Goal: Transaction & Acquisition: Purchase product/service

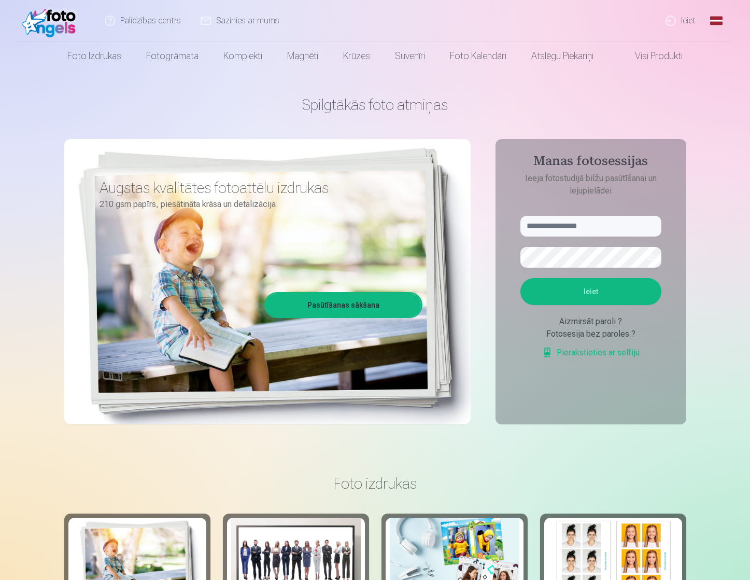
click at [668, 17] on link "Ieiet" at bounding box center [681, 20] width 50 height 41
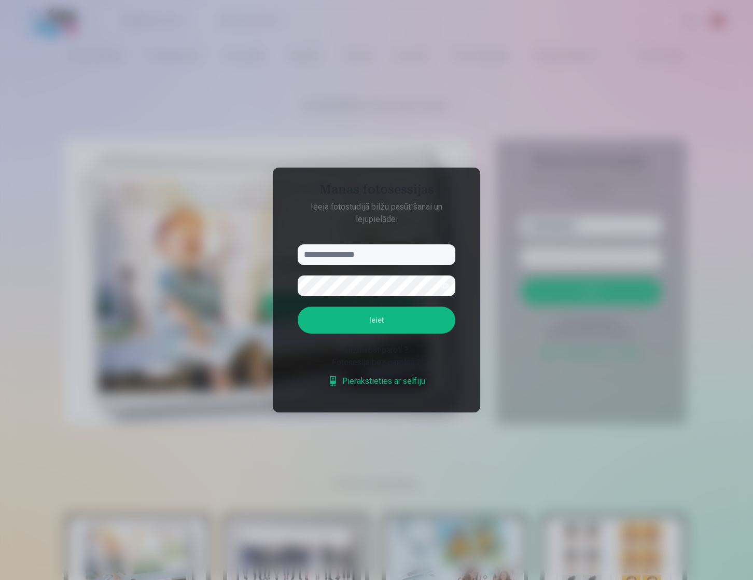
click at [357, 255] on input "text" at bounding box center [377, 254] width 158 height 21
click at [357, 255] on input "**" at bounding box center [377, 254] width 158 height 21
type input "**********"
click at [378, 325] on button "Ieiet" at bounding box center [377, 319] width 158 height 27
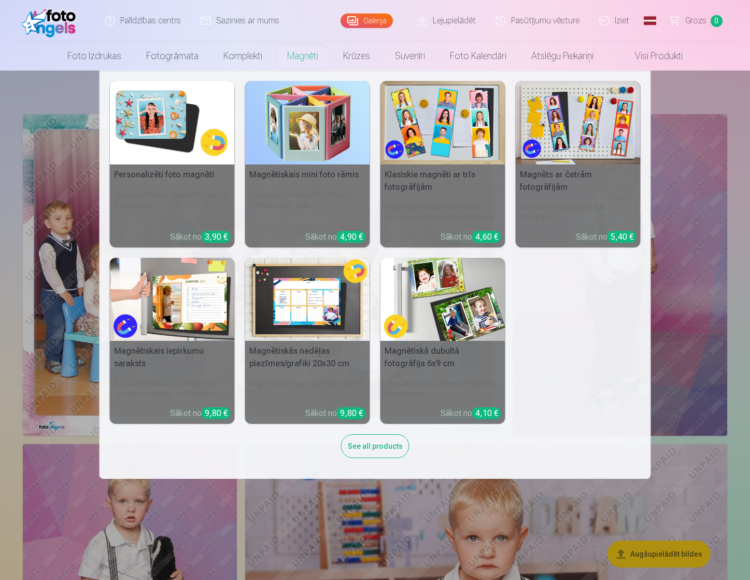
click at [197, 121] on img at bounding box center [172, 122] width 125 height 83
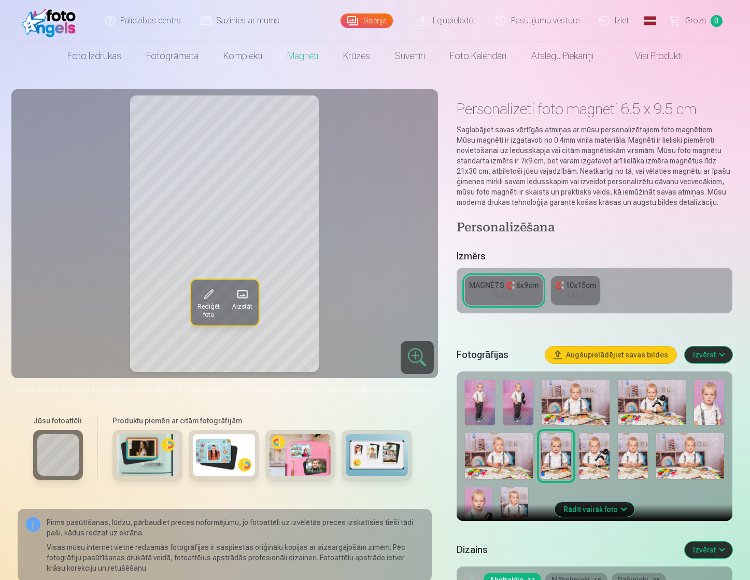
click at [655, 399] on img at bounding box center [652, 402] width 68 height 45
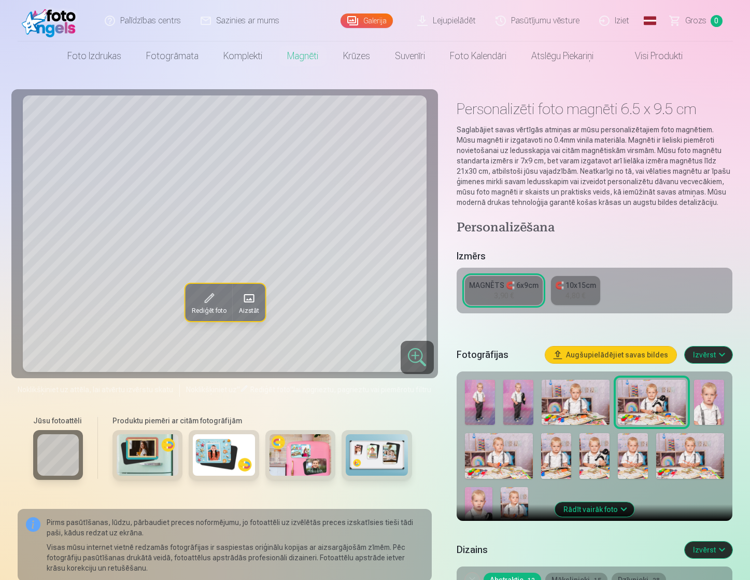
click at [606, 442] on img at bounding box center [595, 455] width 30 height 45
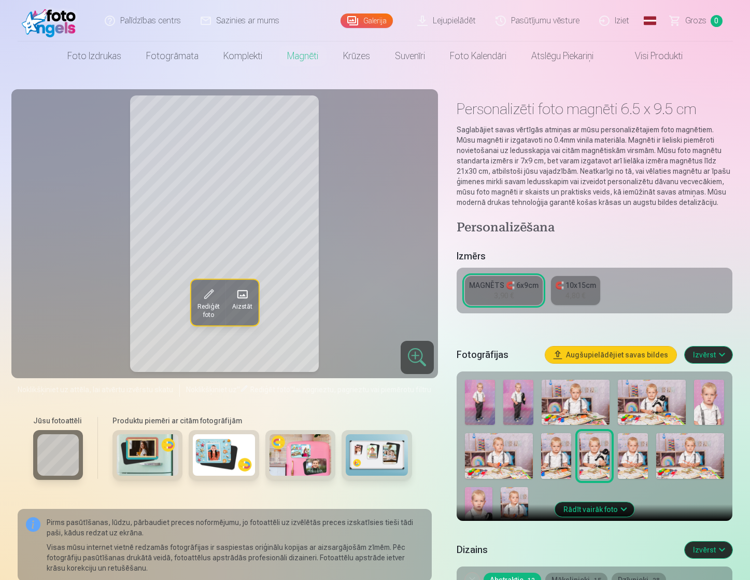
click at [645, 413] on img at bounding box center [652, 402] width 68 height 45
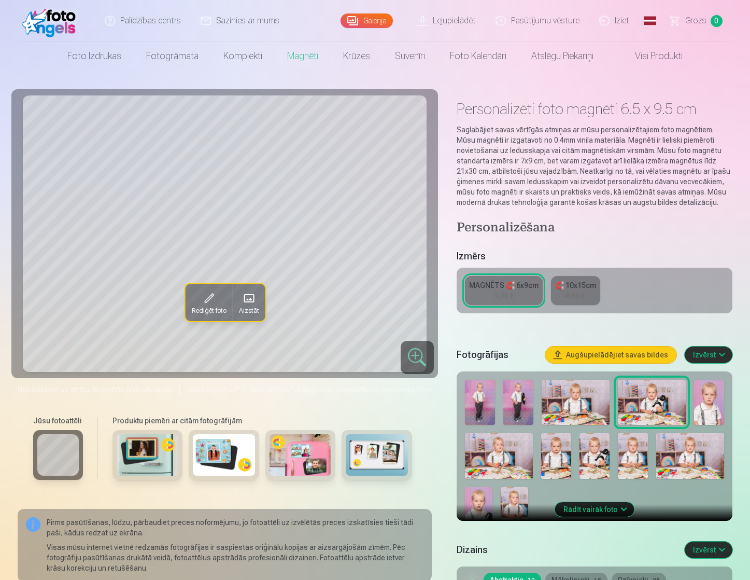
click at [596, 461] on img at bounding box center [595, 455] width 30 height 45
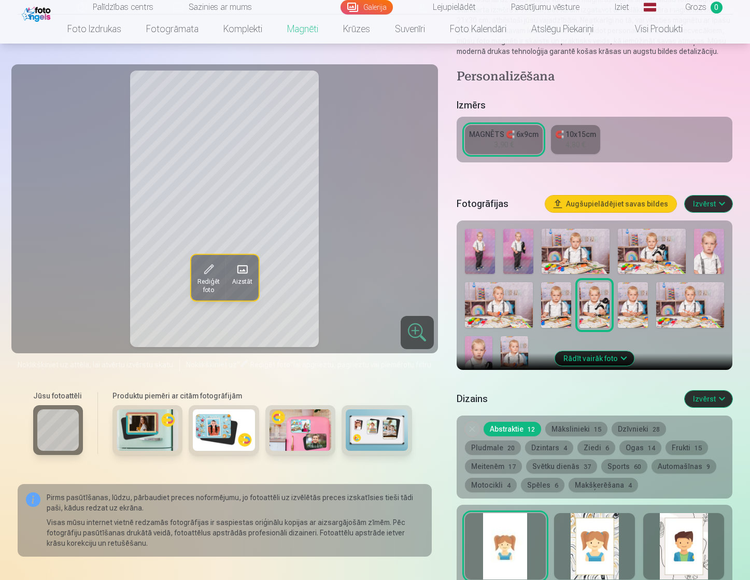
scroll to position [156, 0]
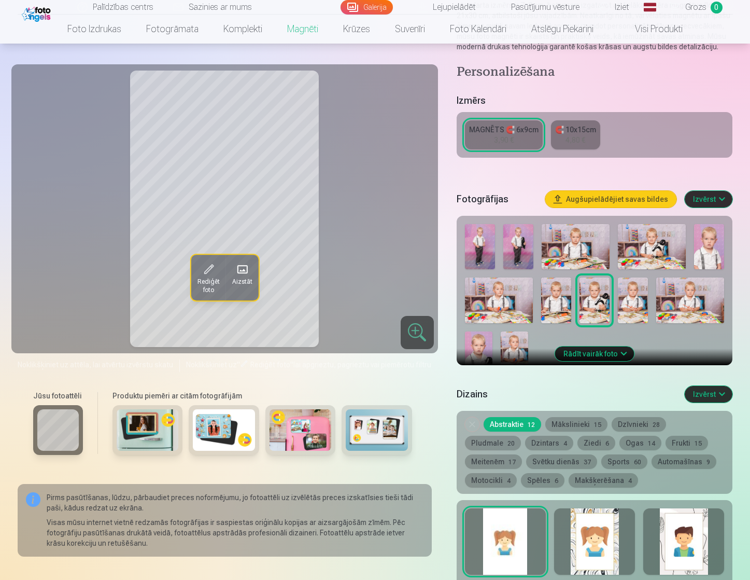
click at [515, 341] on img at bounding box center [514, 351] width 27 height 41
click at [486, 341] on img at bounding box center [478, 351] width 27 height 41
click at [598, 304] on img at bounding box center [595, 299] width 30 height 45
click at [637, 257] on img at bounding box center [652, 246] width 68 height 45
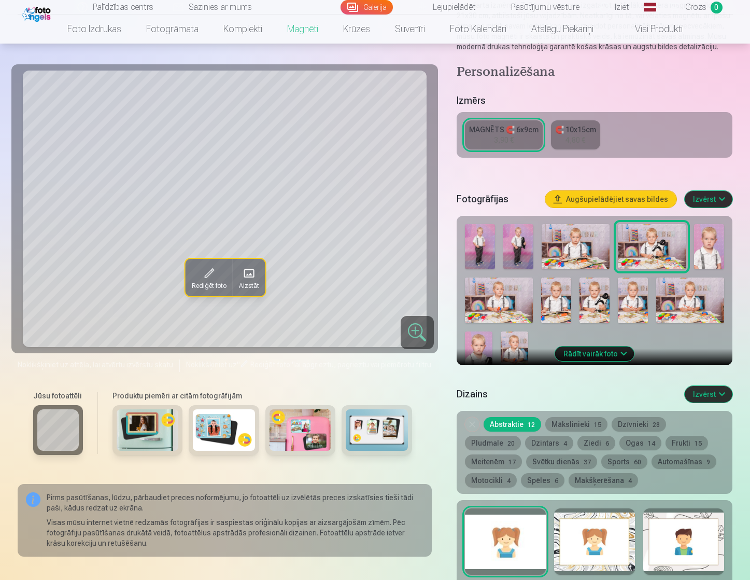
click at [599, 298] on img at bounding box center [595, 299] width 30 height 45
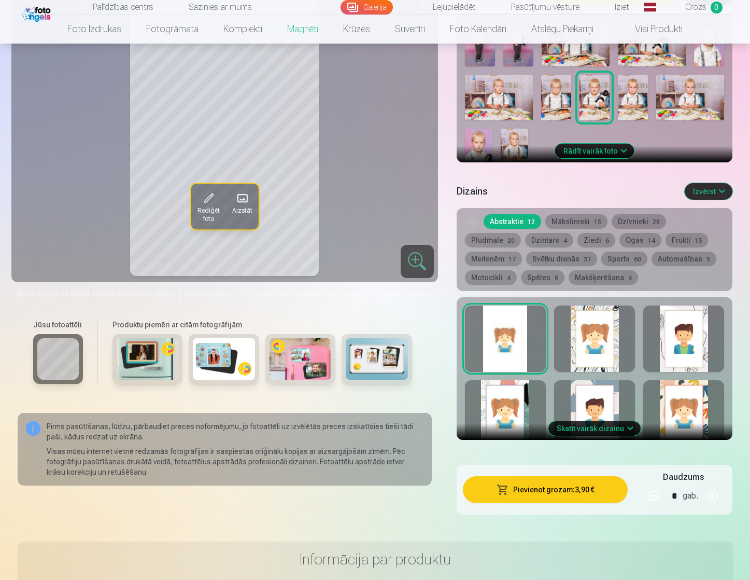
scroll to position [363, 0]
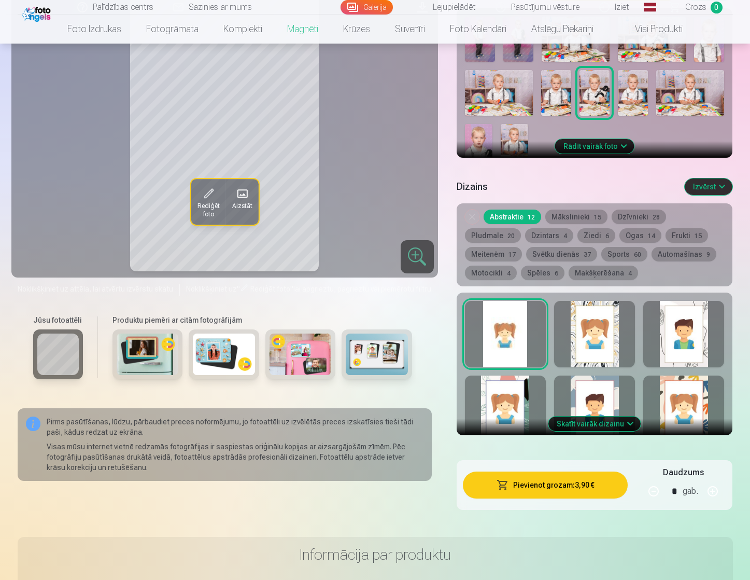
click at [603, 421] on button "Skatīt vairāk dizainu" at bounding box center [595, 423] width 92 height 15
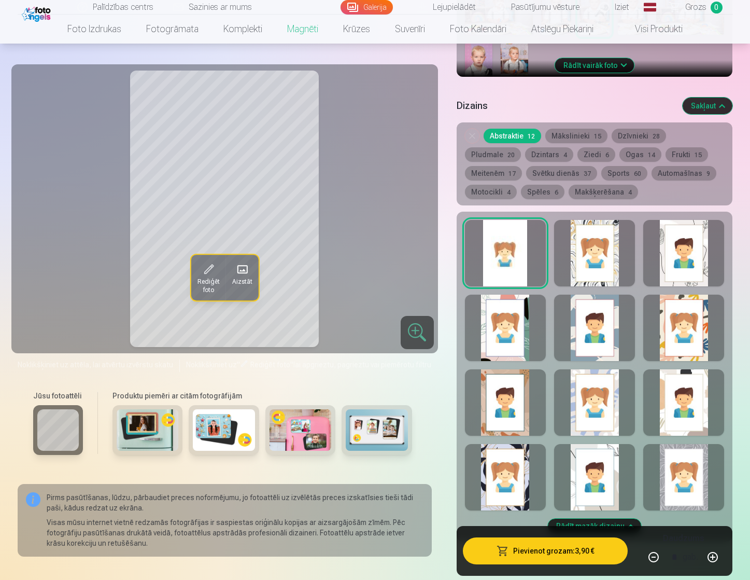
scroll to position [519, 0]
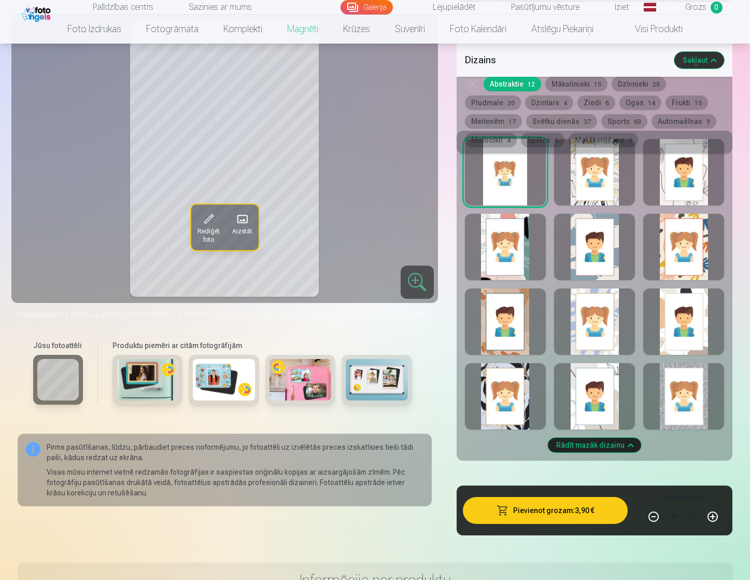
click at [207, 232] on span "Rediģēt foto" at bounding box center [208, 236] width 22 height 17
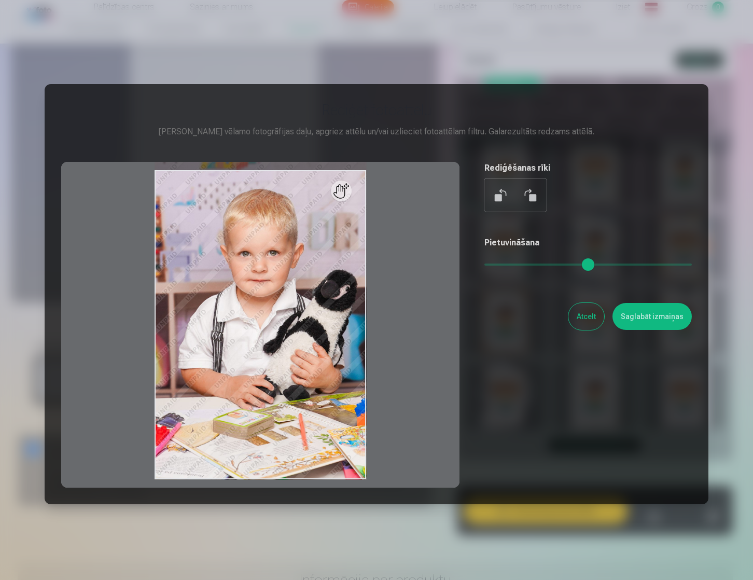
click at [580, 318] on button "Atcelt" at bounding box center [586, 316] width 36 height 27
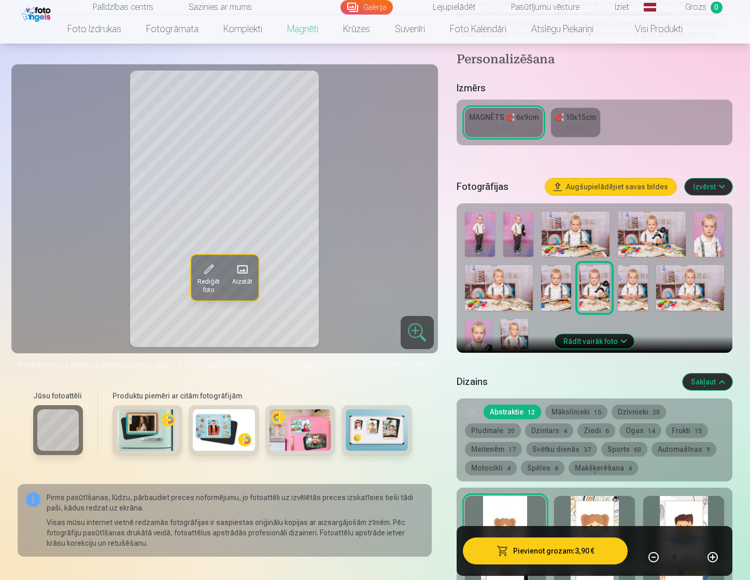
scroll to position [156, 0]
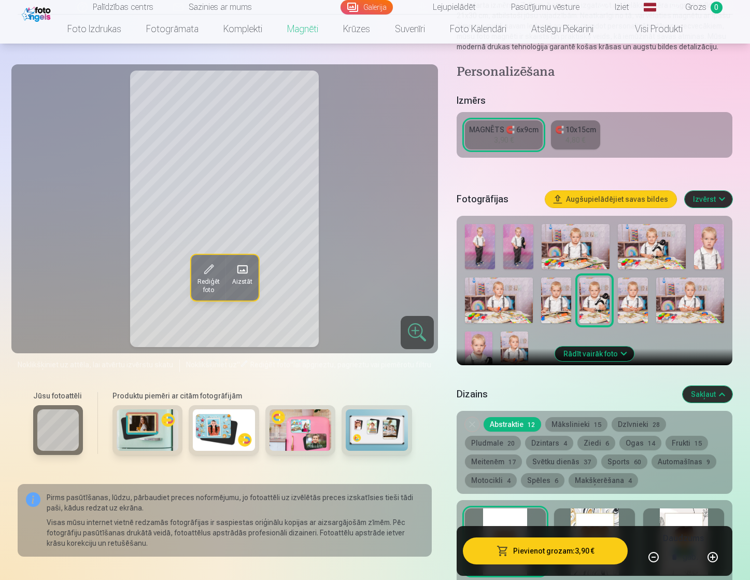
drag, startPoint x: 682, startPoint y: 461, endPoint x: 638, endPoint y: 453, distance: 44.9
click at [517, 473] on button "Motocikli 4" at bounding box center [491, 480] width 52 height 15
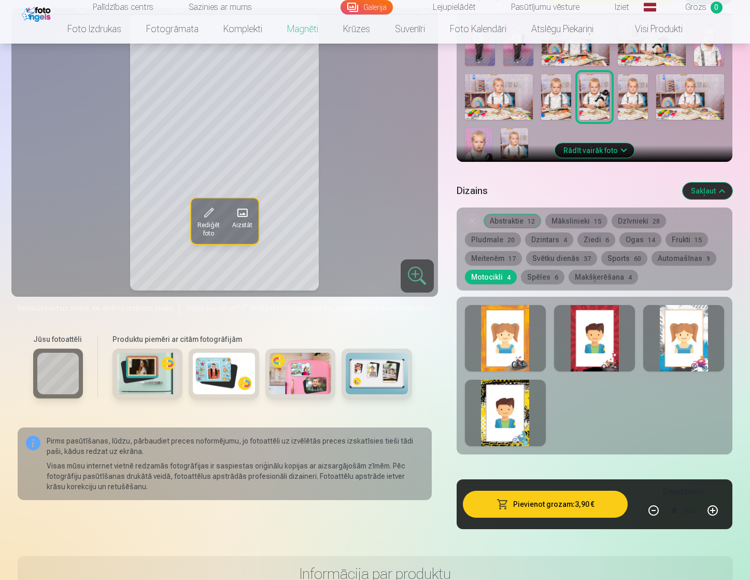
scroll to position [363, 0]
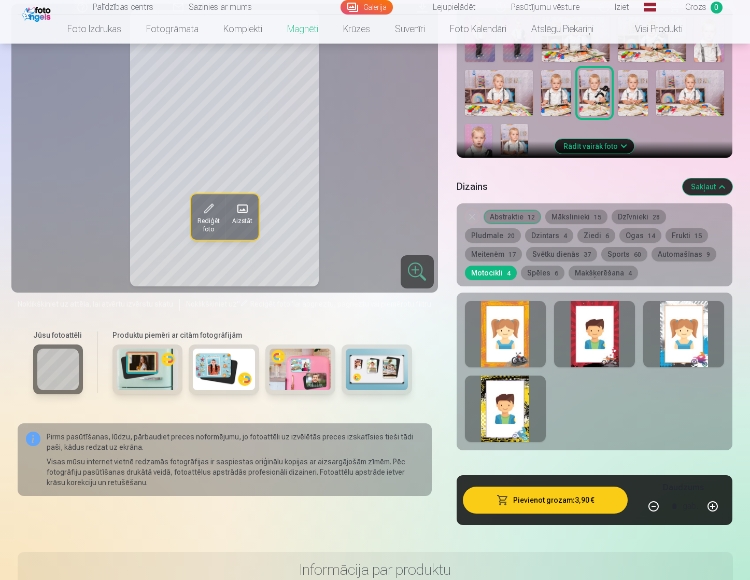
click at [569, 277] on button "Makšķerēšana 4" at bounding box center [603, 272] width 69 height 15
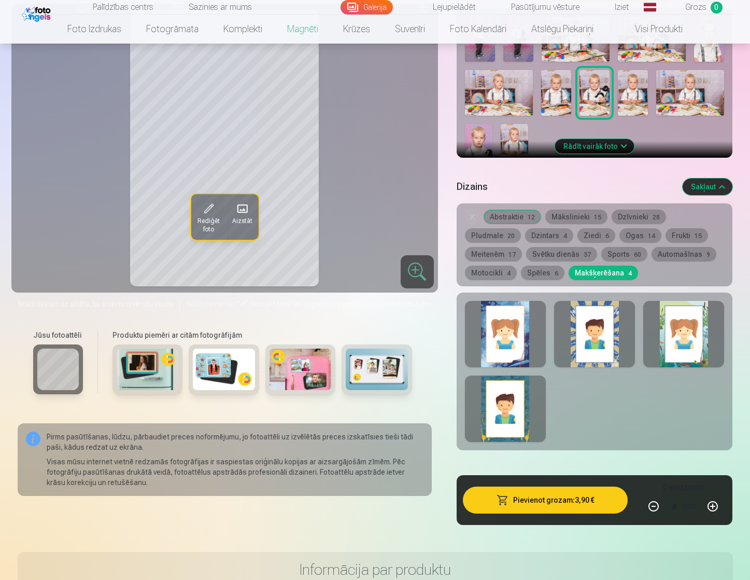
click at [521, 272] on button "Spēles 6" at bounding box center [543, 272] width 44 height 15
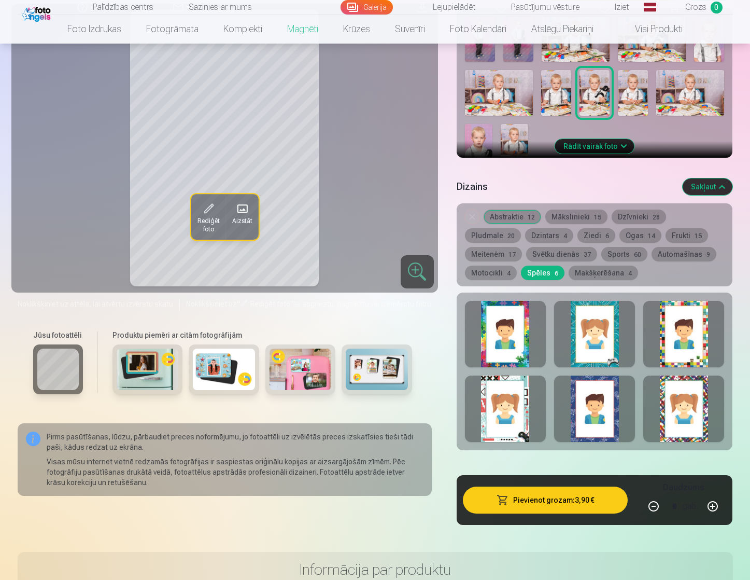
click at [652, 253] on button "Automašīnas 9" at bounding box center [684, 254] width 65 height 15
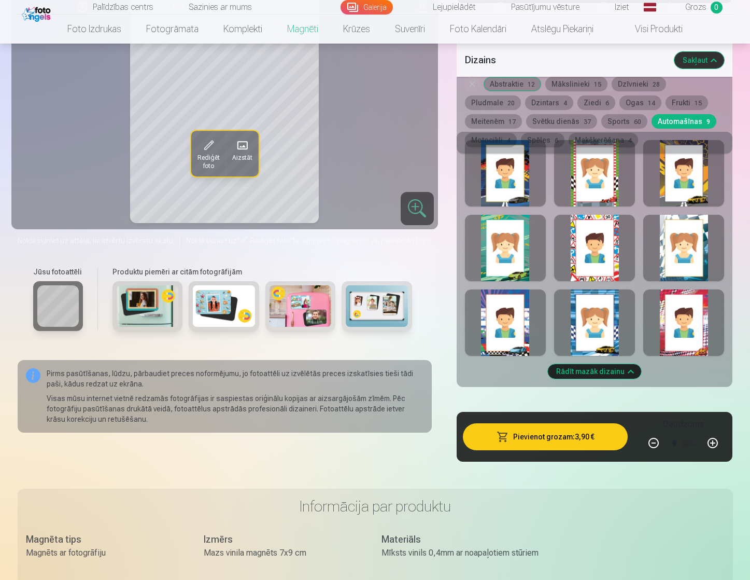
scroll to position [519, 0]
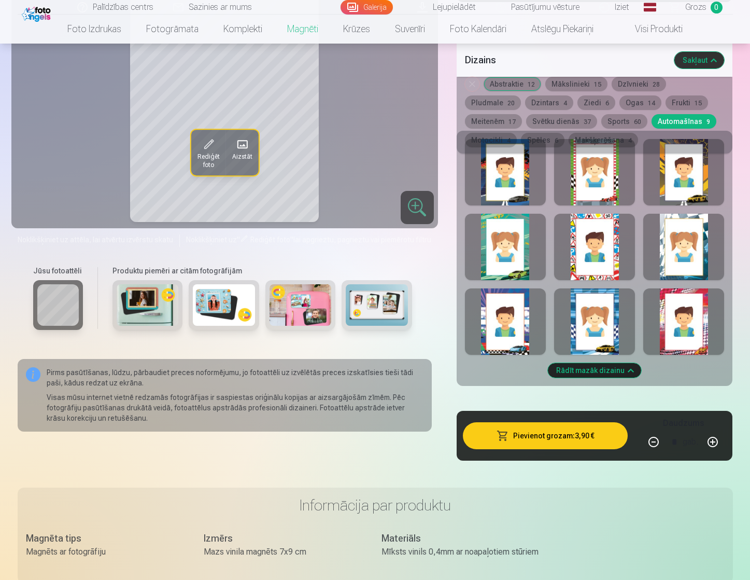
click at [682, 318] on div at bounding box center [683, 321] width 81 height 66
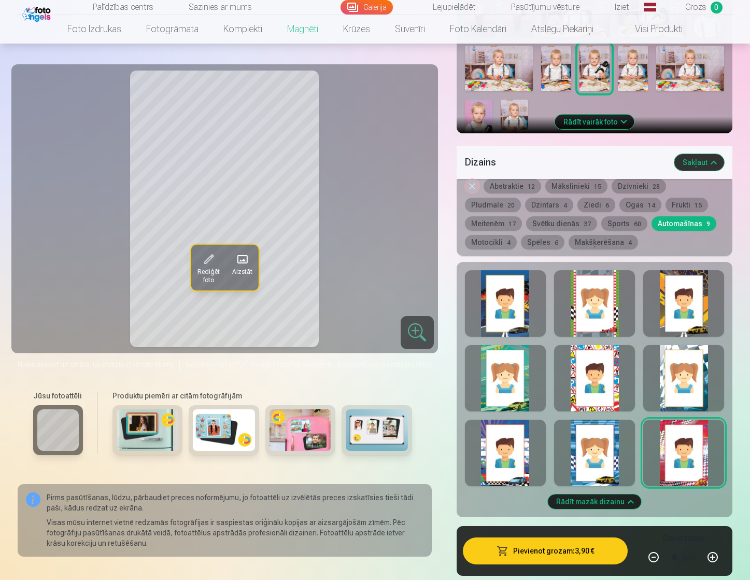
scroll to position [363, 0]
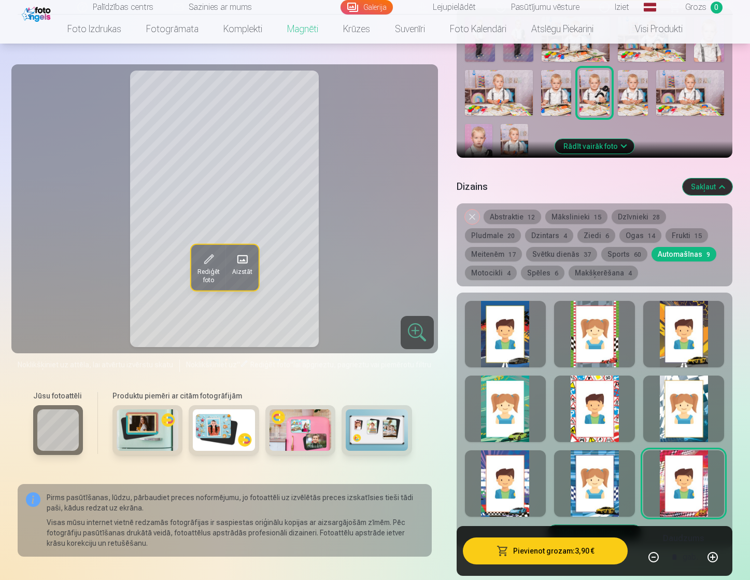
click at [601, 253] on button "Sports 60" at bounding box center [624, 254] width 46 height 15
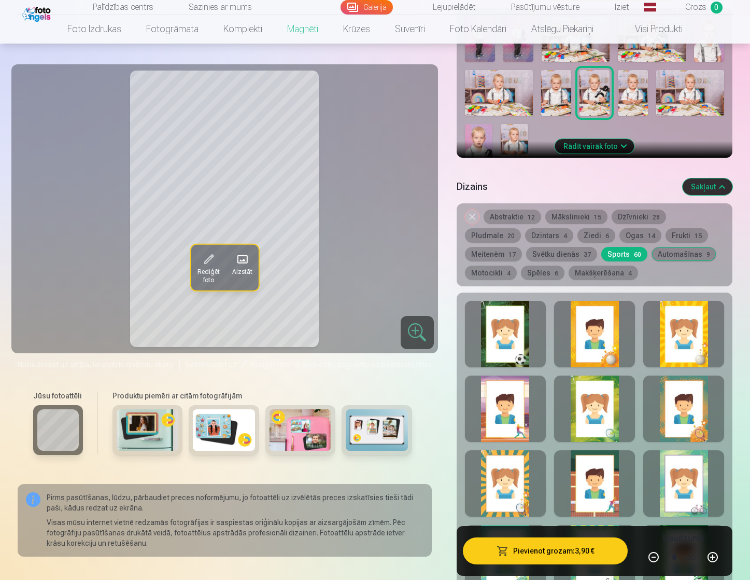
click at [526, 251] on button "Svētku dienās 37" at bounding box center [561, 254] width 71 height 15
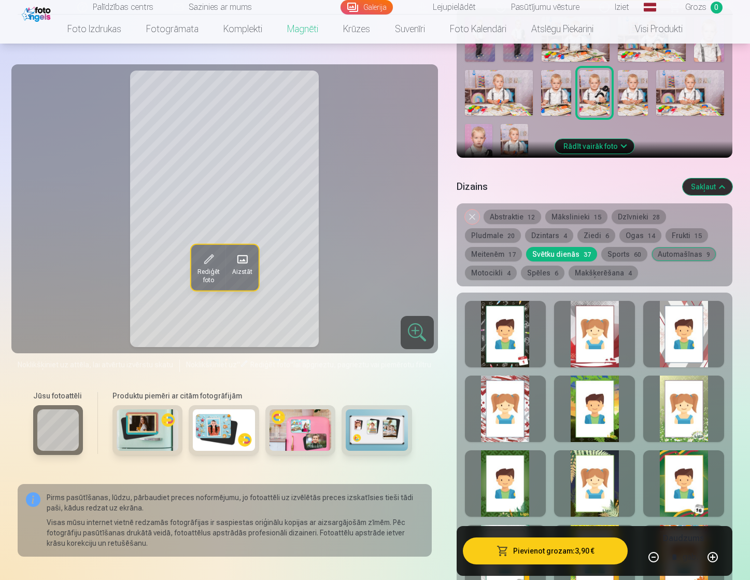
click at [606, 236] on span "6" at bounding box center [608, 235] width 4 height 7
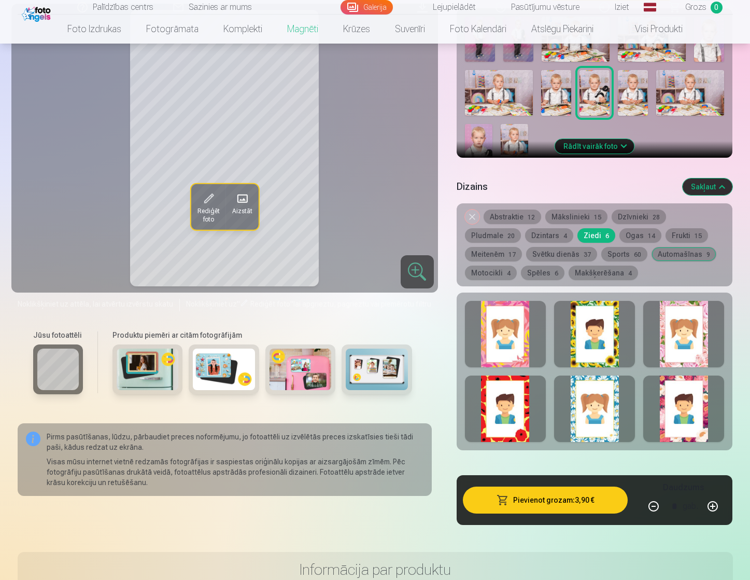
click at [521, 228] on button "Pludmale 20" at bounding box center [493, 235] width 56 height 15
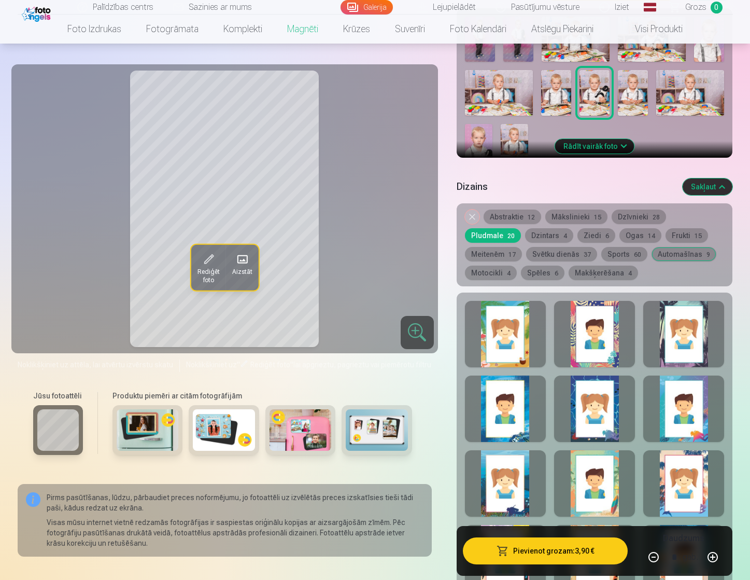
click at [648, 213] on button "Dzīvnieki 28" at bounding box center [639, 216] width 54 height 15
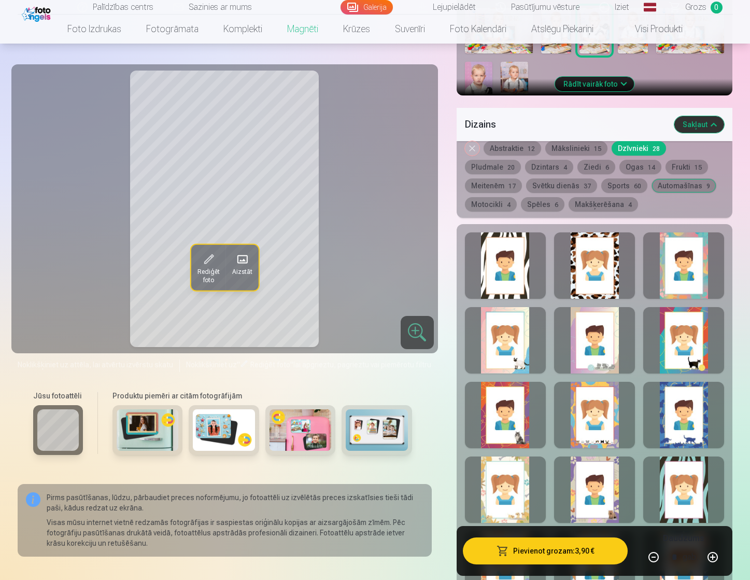
scroll to position [415, 0]
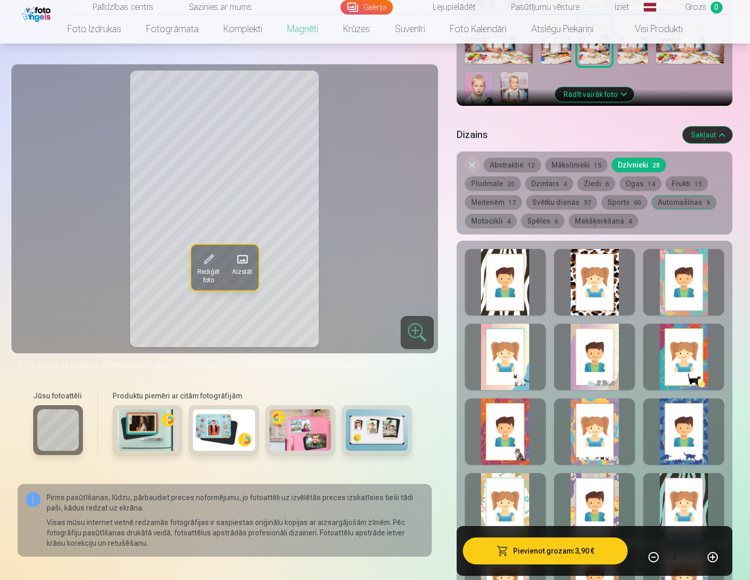
click at [586, 166] on button "Mākslinieki 15" at bounding box center [576, 165] width 62 height 15
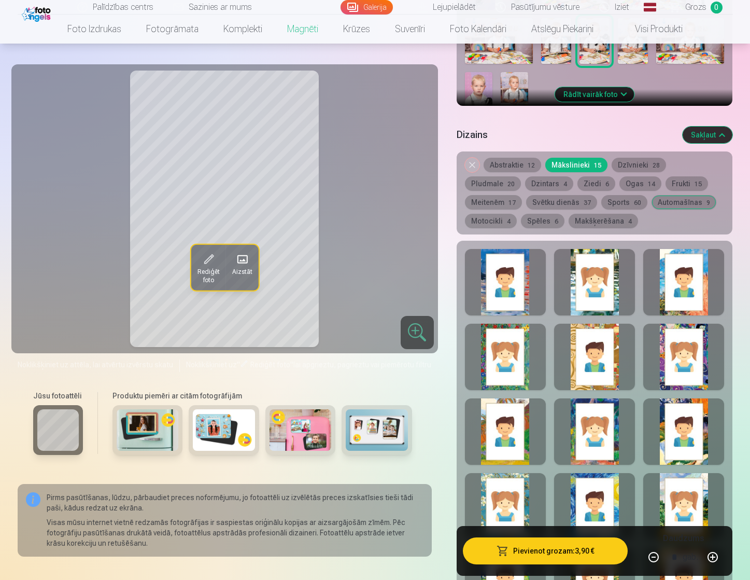
click at [527, 161] on button "Abstraktie 12" at bounding box center [513, 165] width 58 height 15
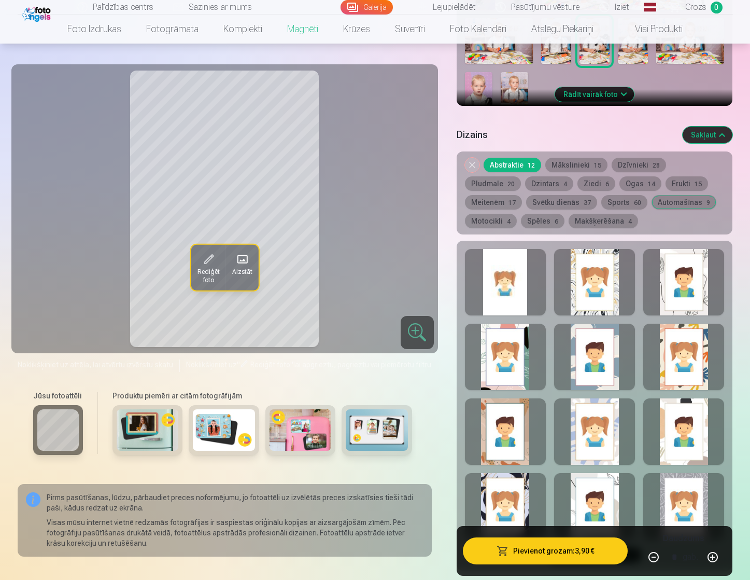
click at [525, 269] on div at bounding box center [505, 282] width 81 height 66
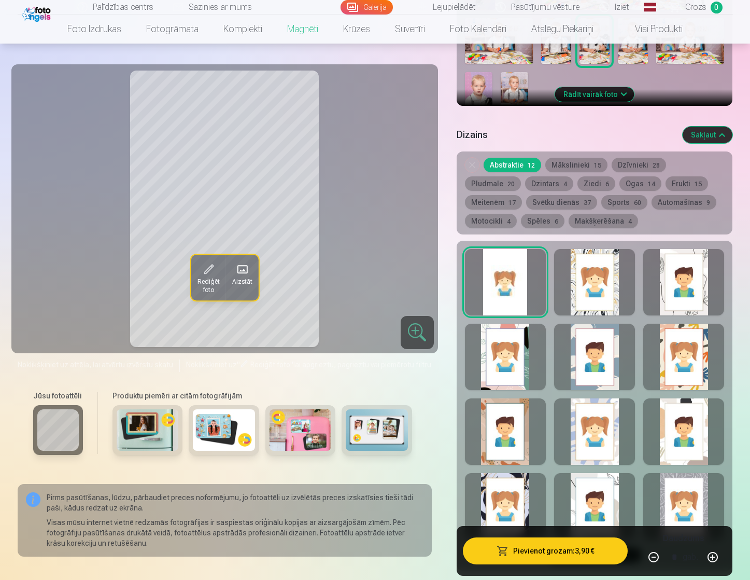
click at [578, 189] on button "Ziedi 6" at bounding box center [597, 183] width 38 height 15
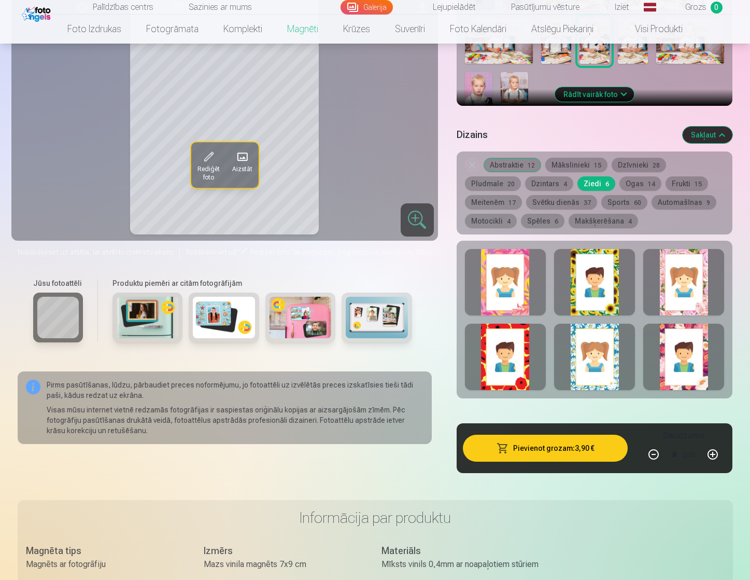
click at [526, 274] on div at bounding box center [505, 282] width 81 height 66
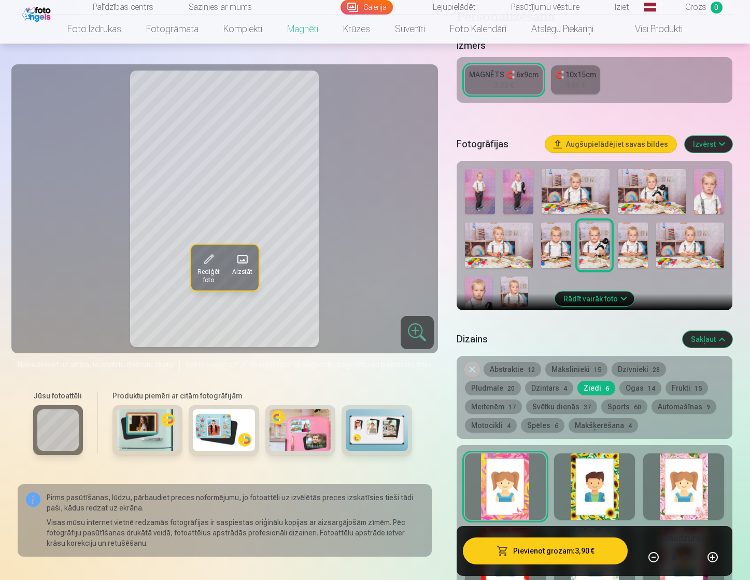
scroll to position [207, 0]
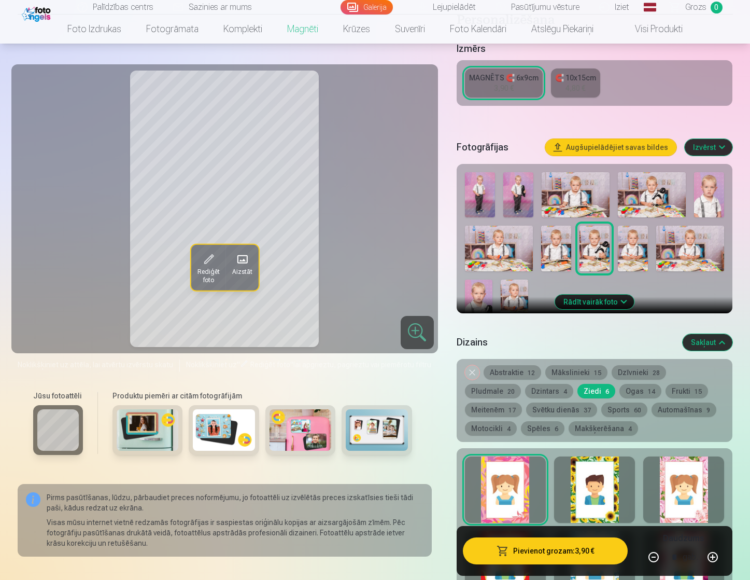
click at [652, 410] on button "Automašīnas 9" at bounding box center [684, 409] width 65 height 15
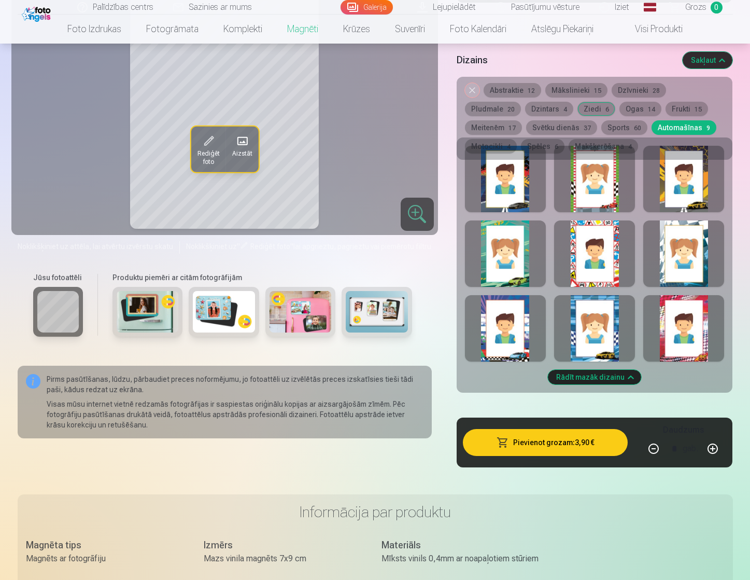
scroll to position [519, 0]
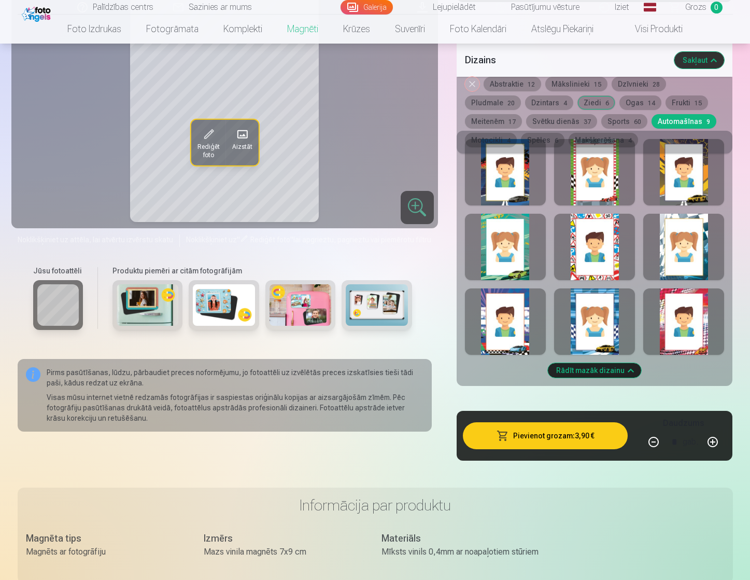
click at [685, 341] on div at bounding box center [683, 321] width 81 height 66
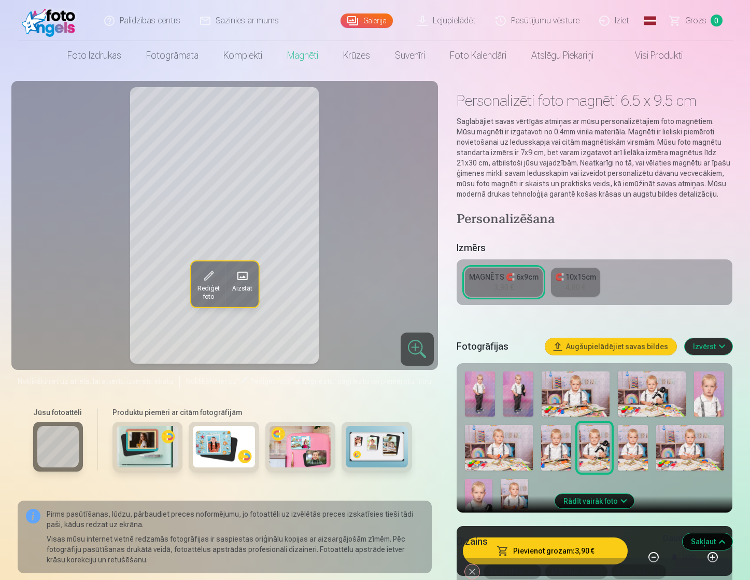
scroll to position [0, 0]
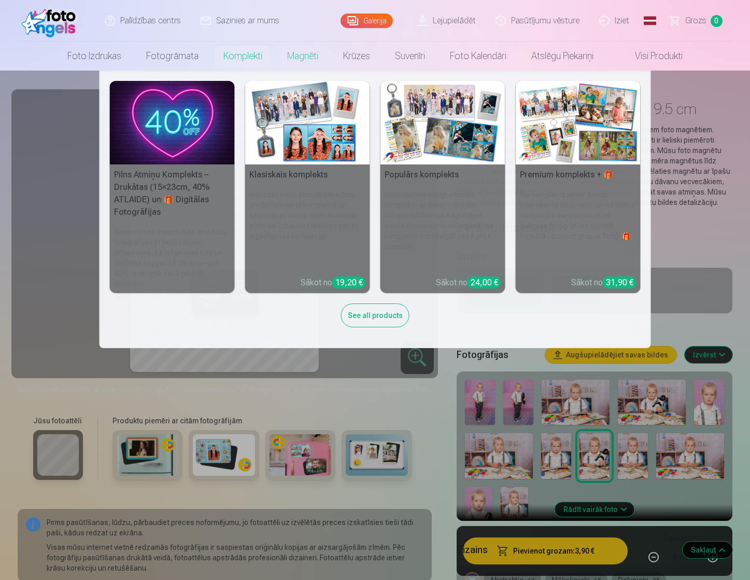
click at [164, 189] on h5 "Pilns Atmiņu Komplekts – Drukātas (15×23cm, 40% ATLAIDE) un 🎁 Digitālas Fotogrā…" at bounding box center [172, 193] width 125 height 58
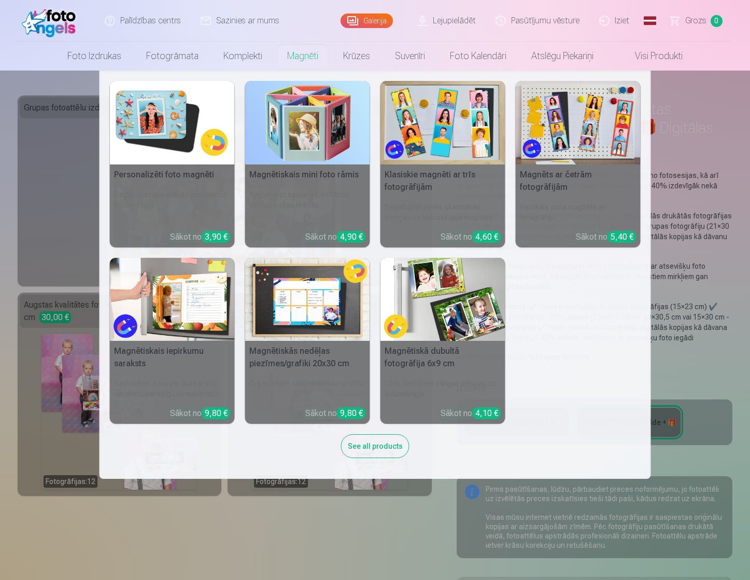
click at [199, 151] on img at bounding box center [172, 122] width 125 height 83
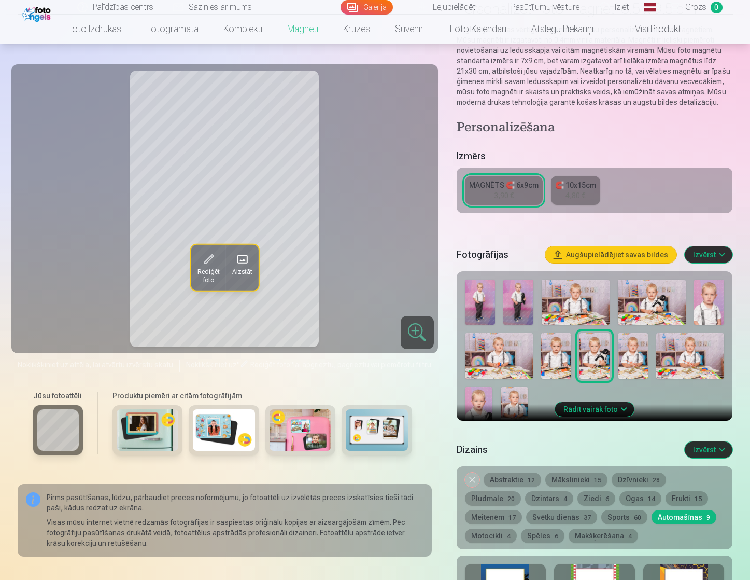
scroll to position [104, 0]
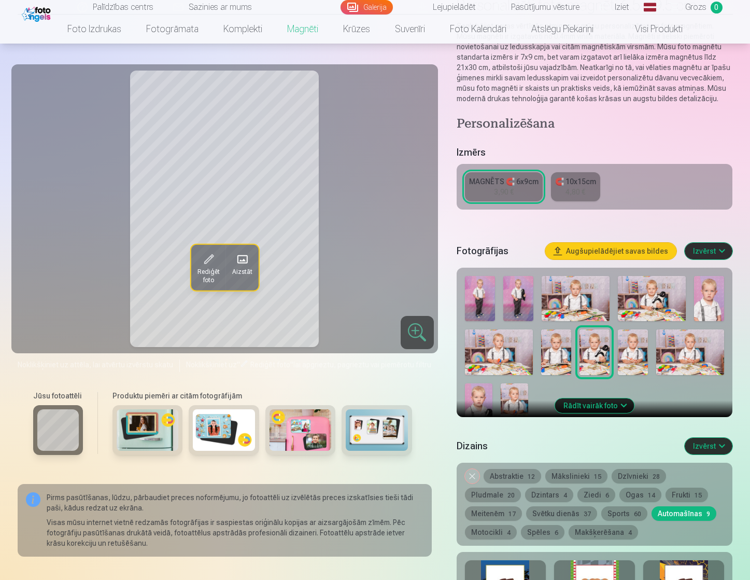
click at [584, 405] on button "Rādīt vairāk foto" at bounding box center [594, 405] width 79 height 15
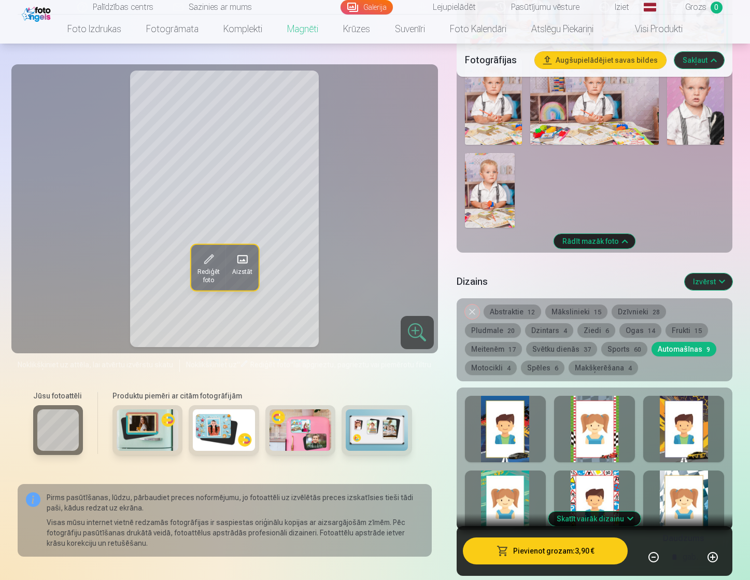
scroll to position [674, 0]
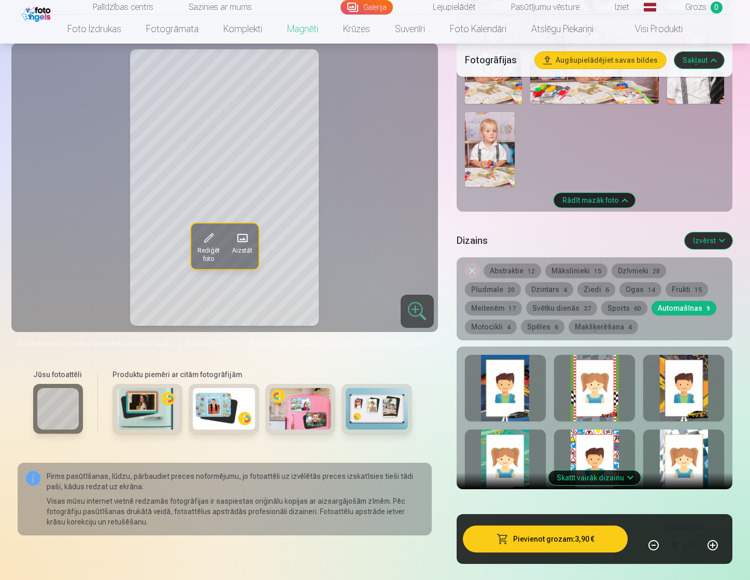
click at [517, 319] on button "Motocikli 4" at bounding box center [491, 326] width 52 height 15
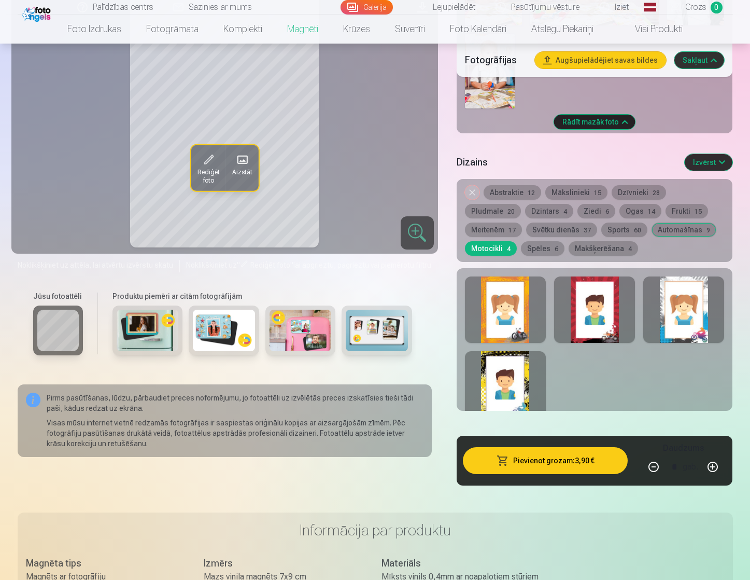
scroll to position [778, 0]
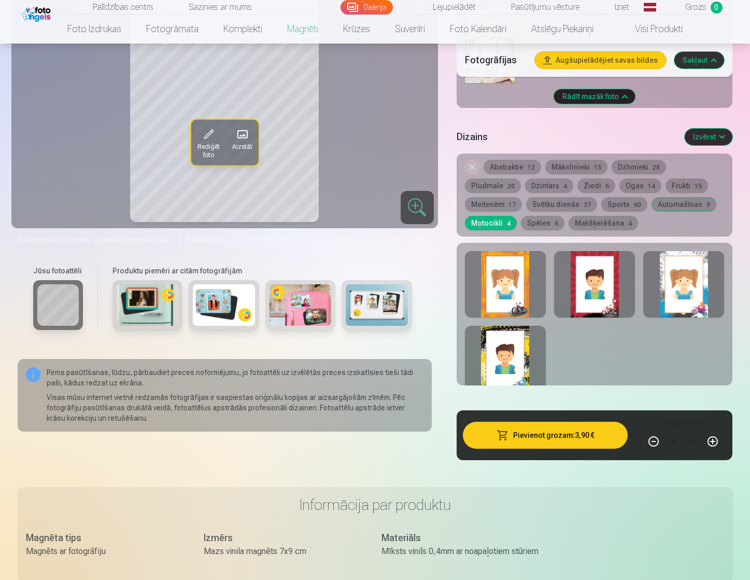
click at [523, 341] on div at bounding box center [505, 359] width 81 height 66
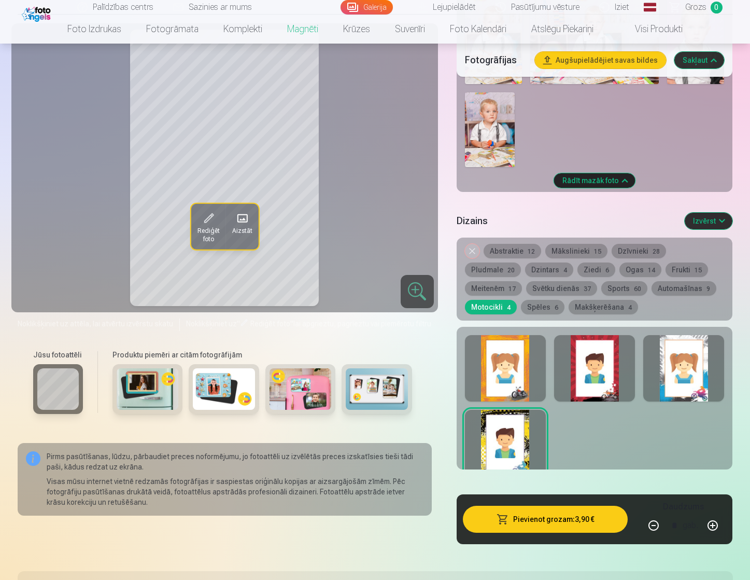
scroll to position [674, 0]
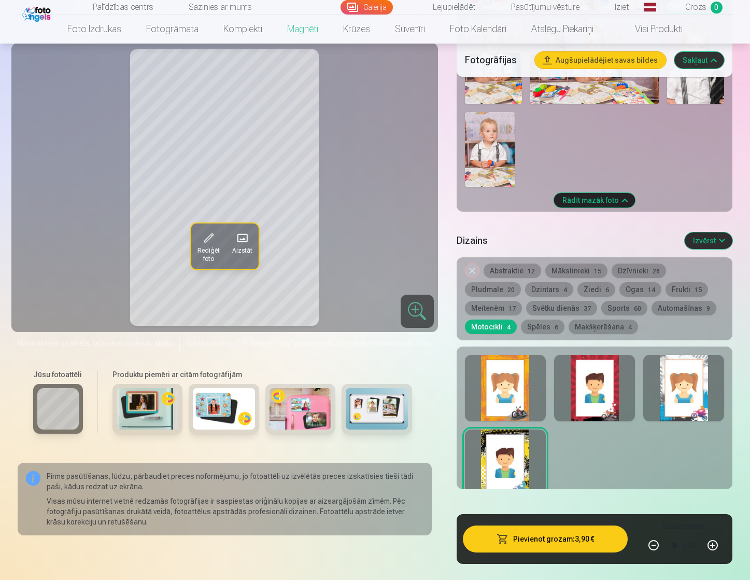
click at [686, 396] on div at bounding box center [683, 388] width 81 height 66
click at [610, 385] on div at bounding box center [594, 388] width 81 height 66
click at [529, 383] on div at bounding box center [505, 388] width 81 height 66
click at [481, 267] on div "Noņemiet dizainu Abstraktie 12 Mākslinieki 15 Dzīvnieki 28 Pludmale 20 Dzintars…" at bounding box center [595, 298] width 276 height 83
click at [472, 266] on button "Noņemiet dizainu" at bounding box center [472, 270] width 15 height 15
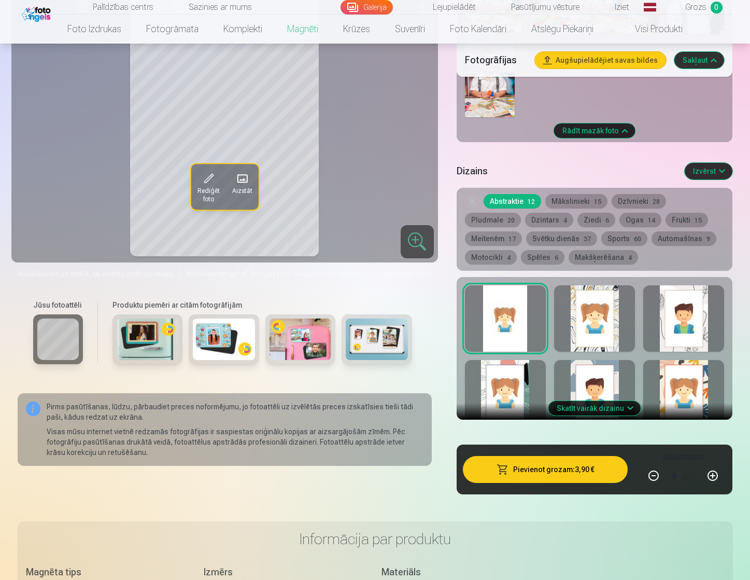
scroll to position [747, 0]
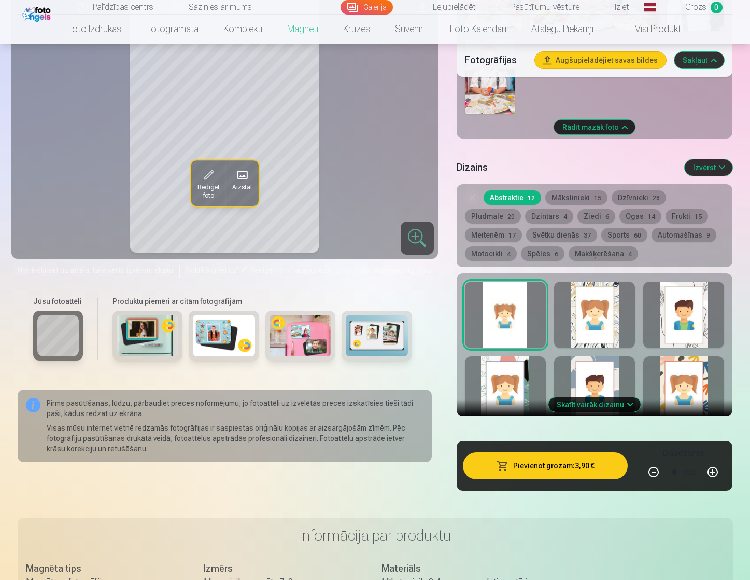
click at [579, 409] on button "Skatīt vairāk dizainu" at bounding box center [595, 404] width 92 height 15
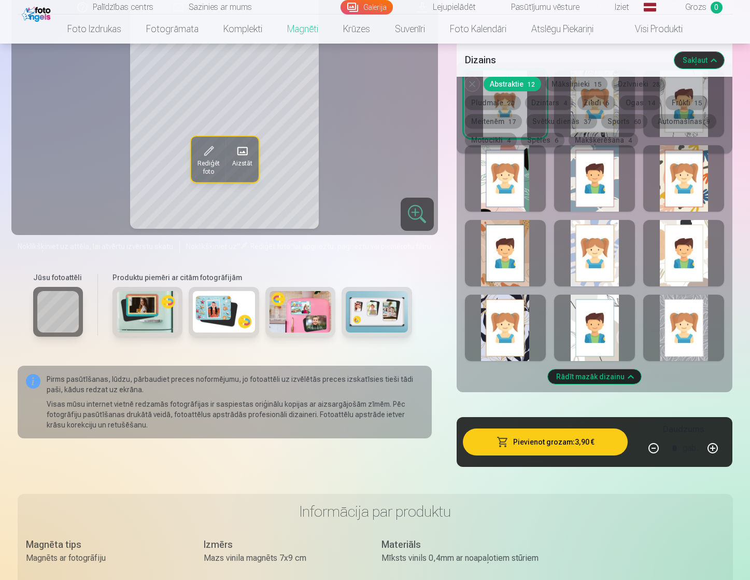
scroll to position [955, 0]
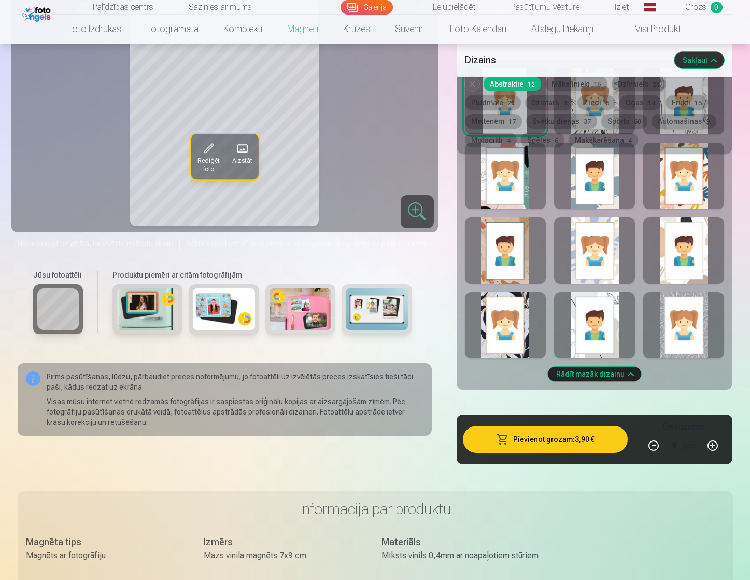
click at [585, 319] on div at bounding box center [594, 325] width 81 height 66
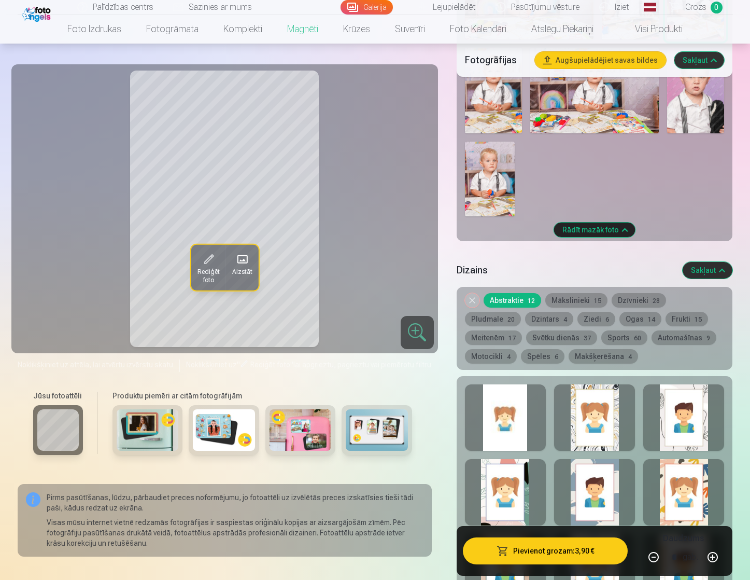
scroll to position [643, 0]
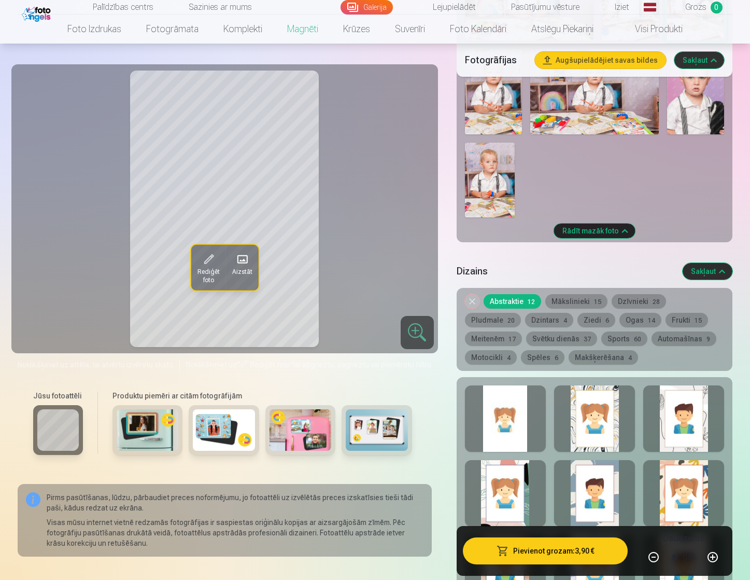
click at [453, 5] on link "Lejupielādēt" at bounding box center [447, 7] width 78 height 15
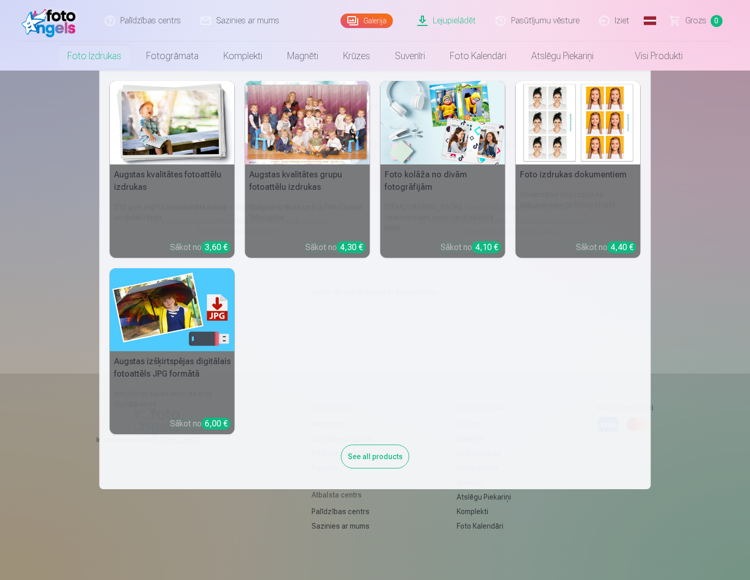
click at [174, 320] on img at bounding box center [172, 309] width 125 height 83
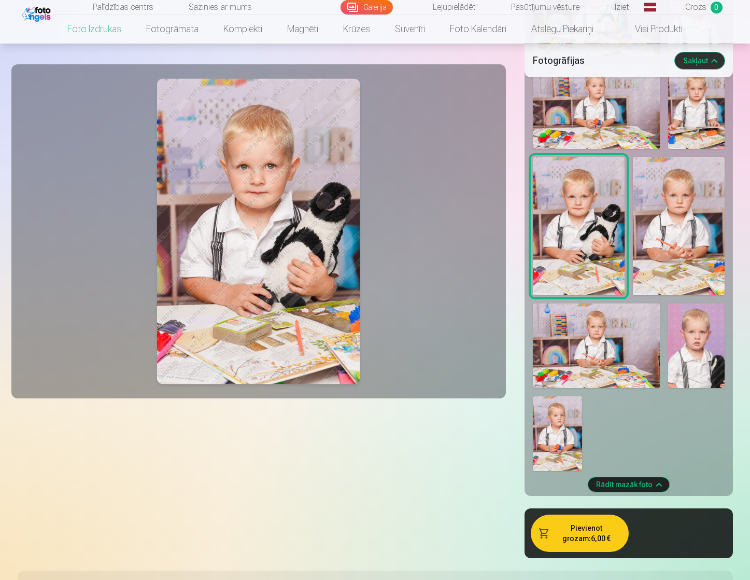
scroll to position [830, 0]
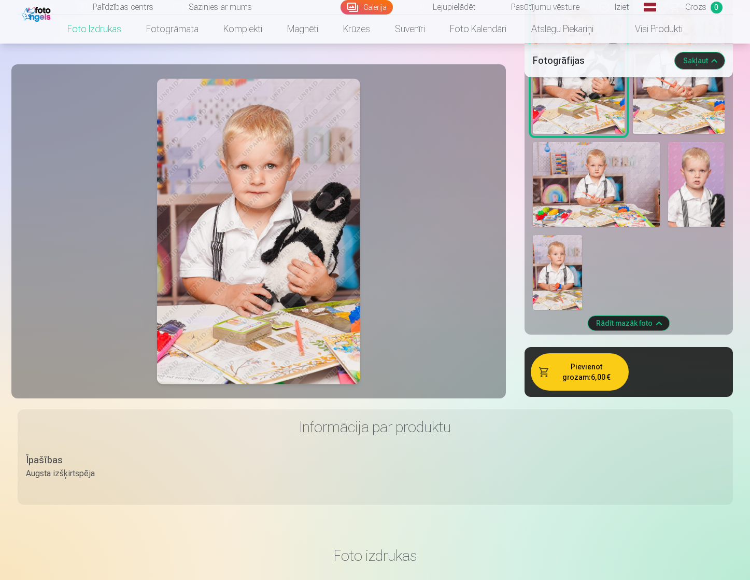
click at [583, 367] on button "Pievienot grozam : 6,00 €" at bounding box center [580, 371] width 98 height 37
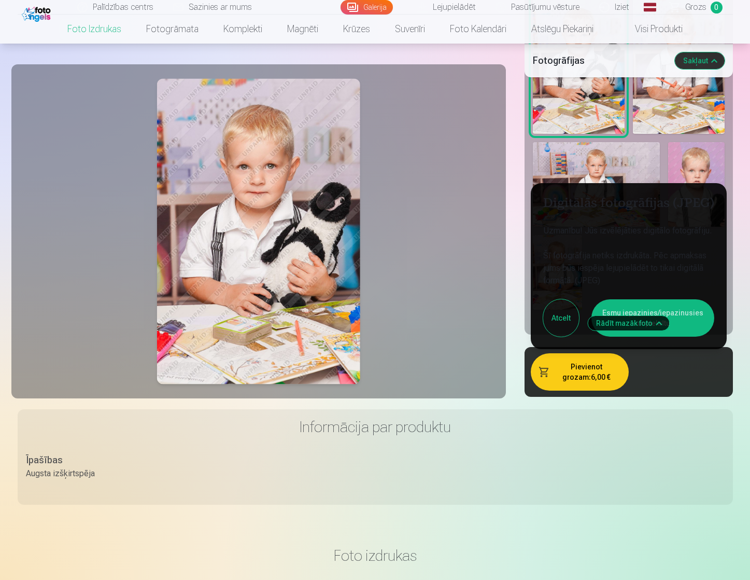
click at [688, 321] on button "Esmu iepazinies/iepazinusies un piekrītu" at bounding box center [653, 317] width 123 height 37
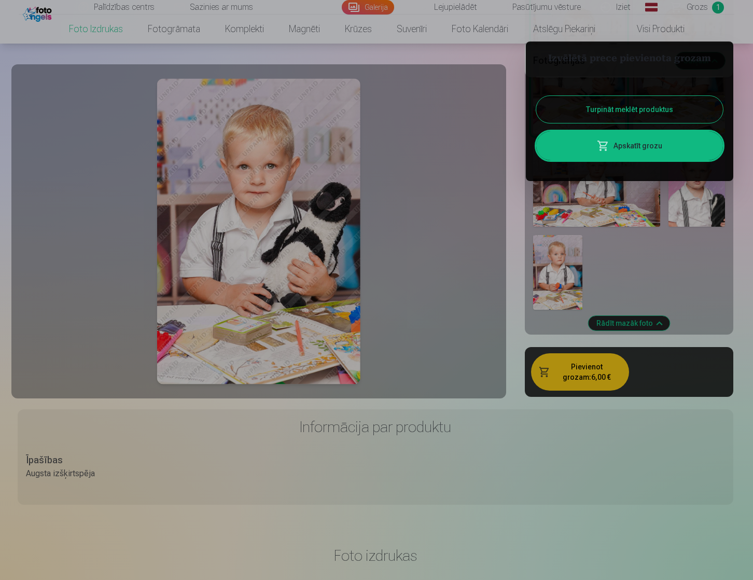
click at [506, 299] on div at bounding box center [376, 290] width 753 height 580
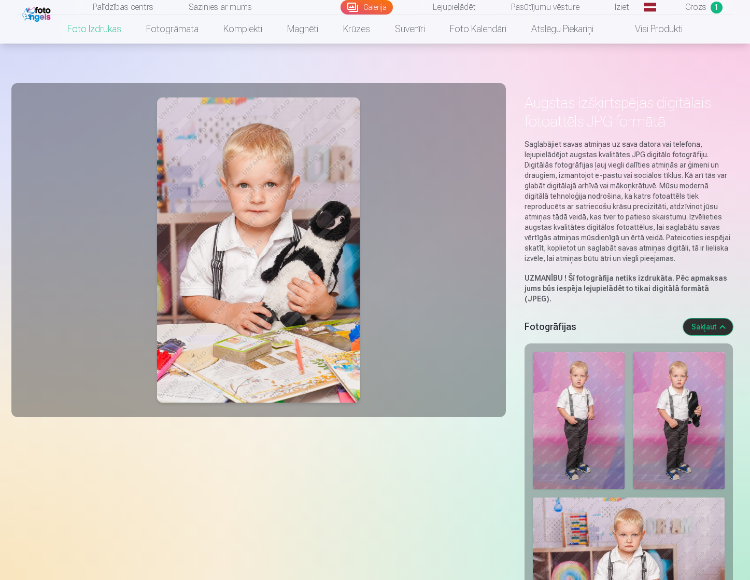
scroll to position [0, 0]
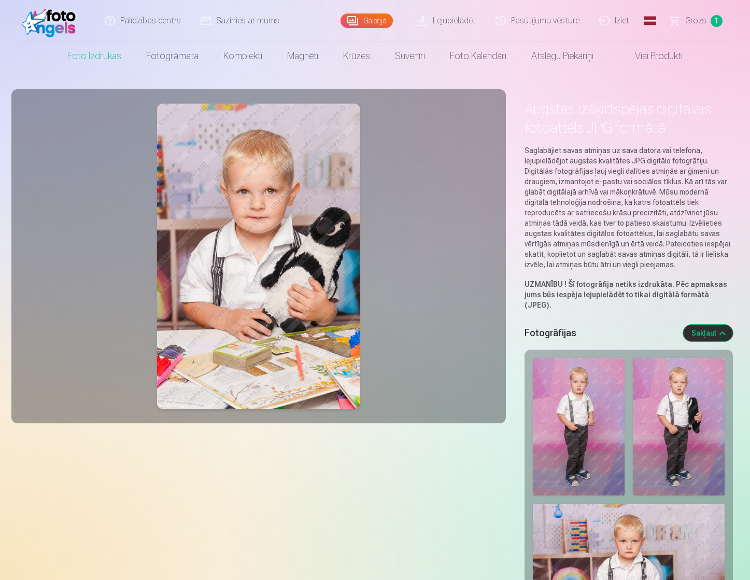
click at [358, 27] on link "Galerija" at bounding box center [367, 20] width 52 height 15
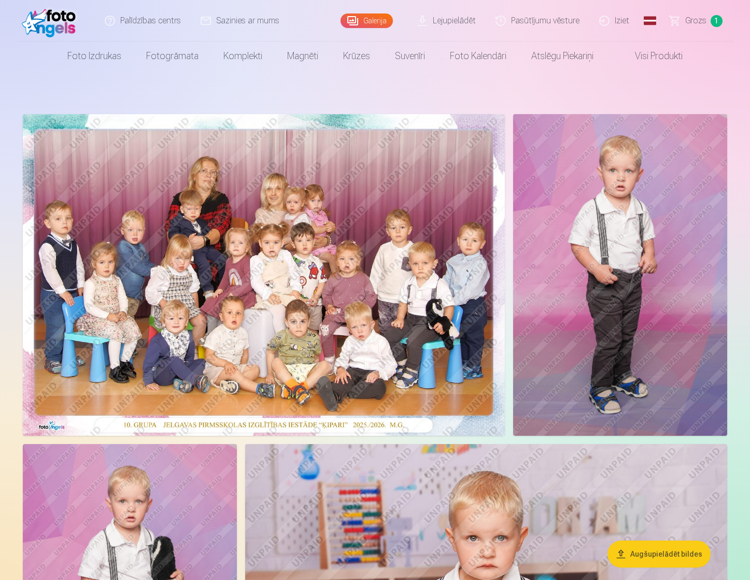
click at [303, 190] on img at bounding box center [264, 274] width 482 height 321
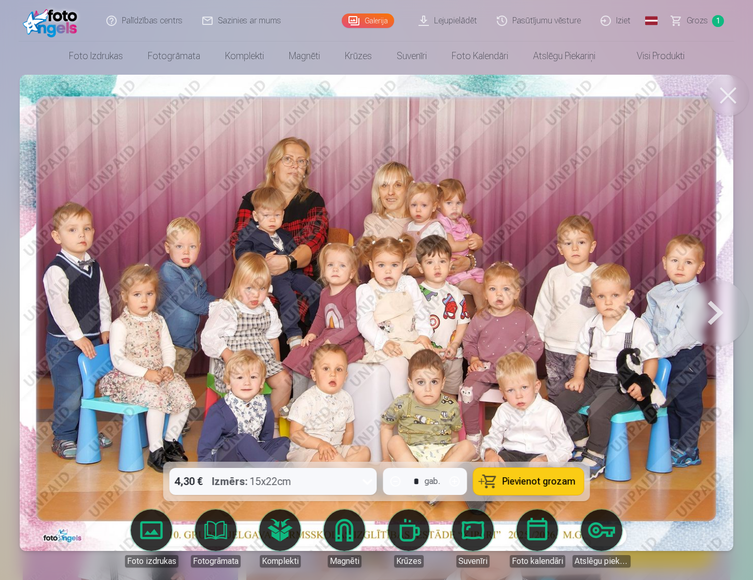
click at [532, 474] on button "Pievienot grozam" at bounding box center [528, 481] width 110 height 27
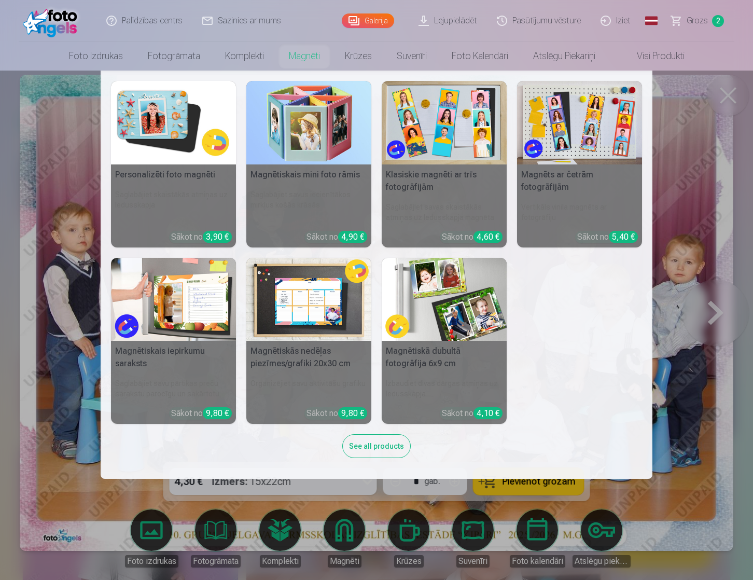
click at [302, 63] on link "Magnēti" at bounding box center [304, 55] width 56 height 29
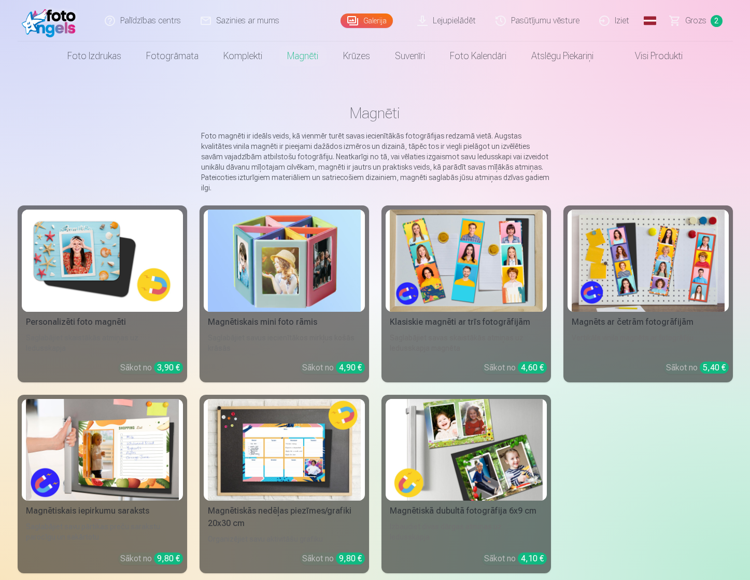
click at [162, 237] on img at bounding box center [102, 260] width 153 height 102
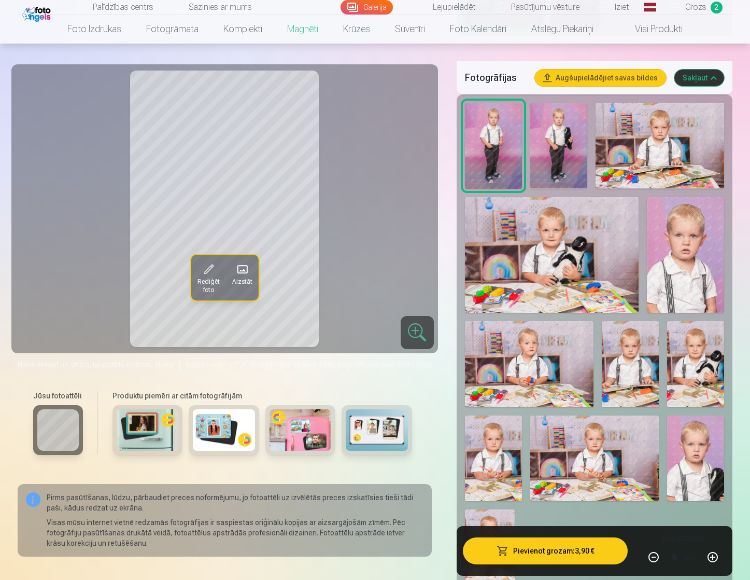
scroll to position [311, 0]
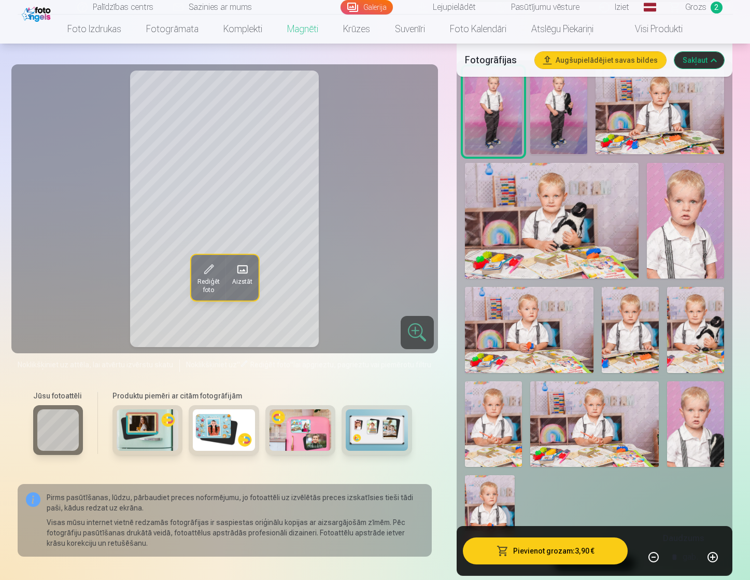
click at [710, 332] on img at bounding box center [695, 330] width 57 height 86
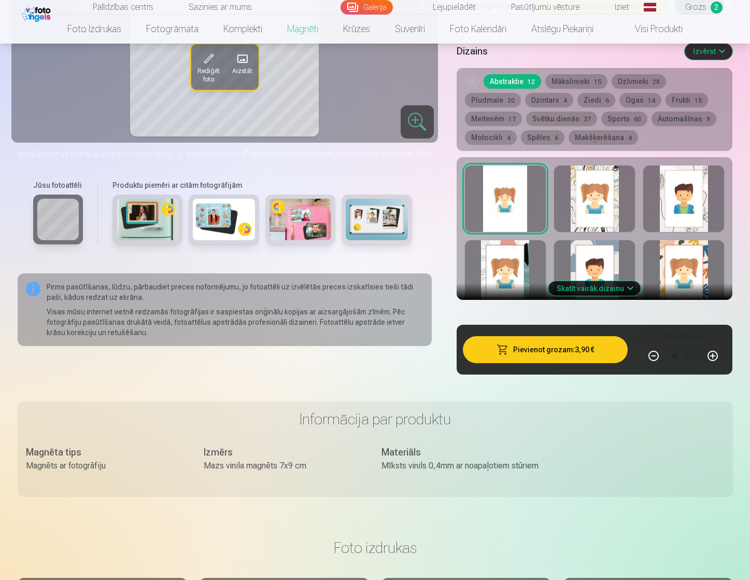
scroll to position [881, 0]
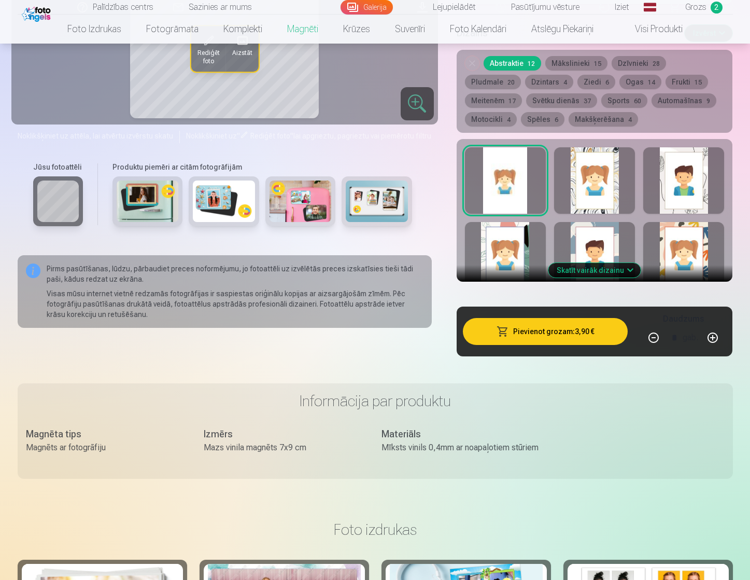
click at [596, 270] on button "Skatīt vairāk dizainu" at bounding box center [595, 270] width 92 height 15
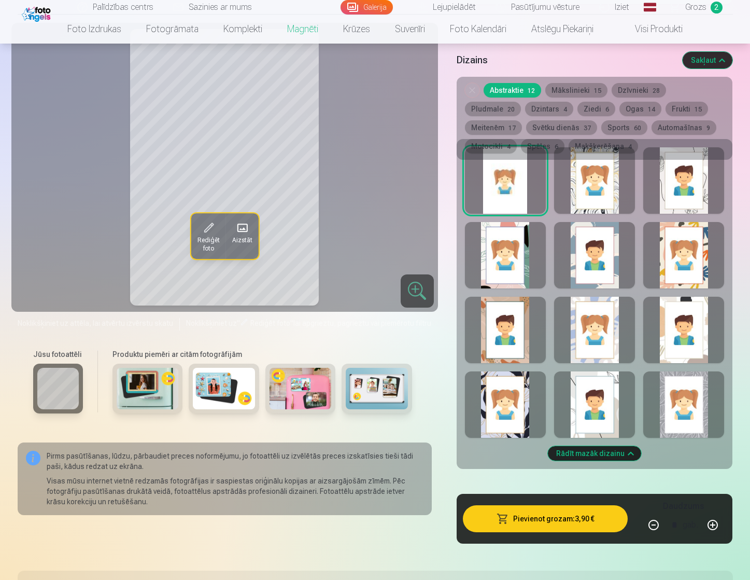
click at [579, 390] on div at bounding box center [594, 404] width 81 height 66
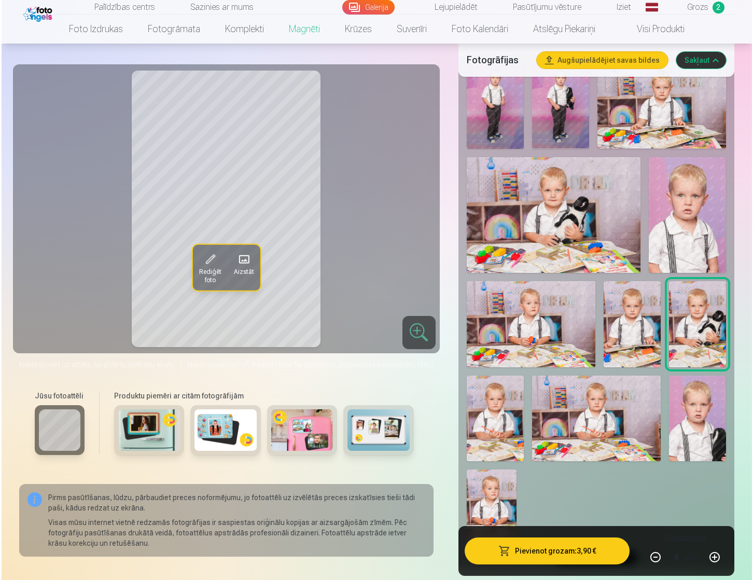
scroll to position [311, 0]
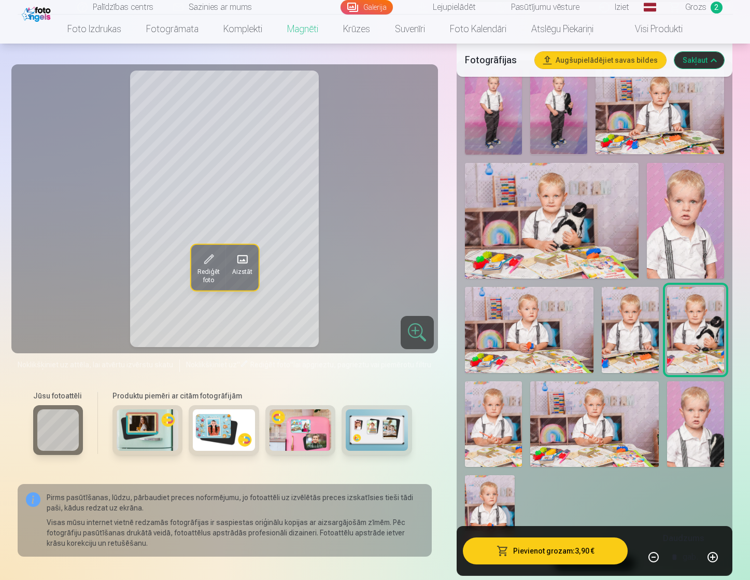
click at [713, 558] on button "button" at bounding box center [713, 556] width 25 height 25
type input "*"
click at [542, 550] on button "Pievienot grozam : 11,70 €" at bounding box center [545, 550] width 165 height 27
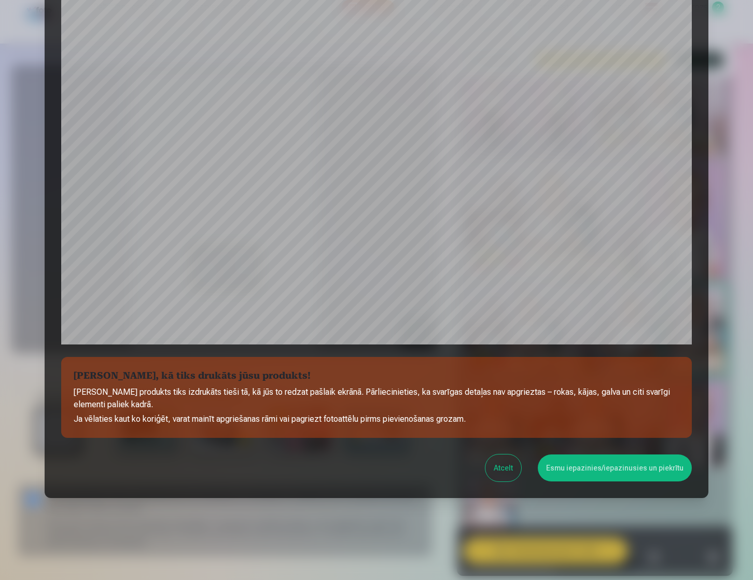
scroll to position [167, 0]
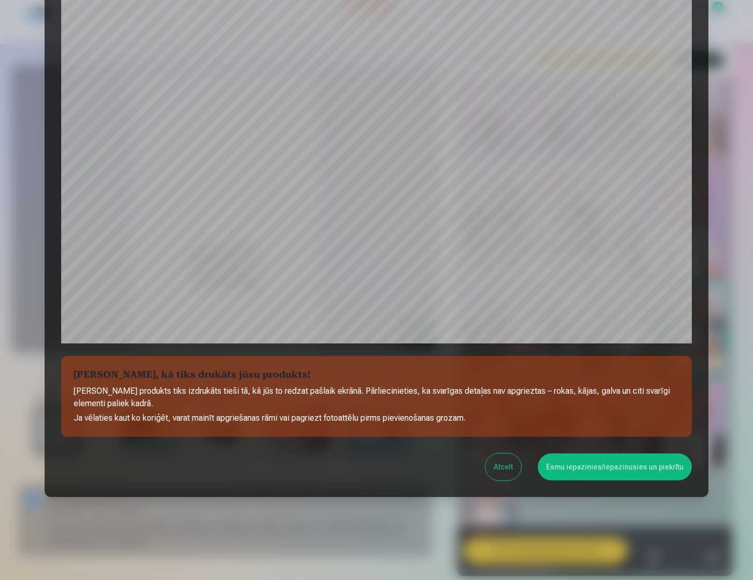
click at [612, 472] on button "Esmu iepazinies/iepazinusies un piekrītu" at bounding box center [615, 466] width 154 height 27
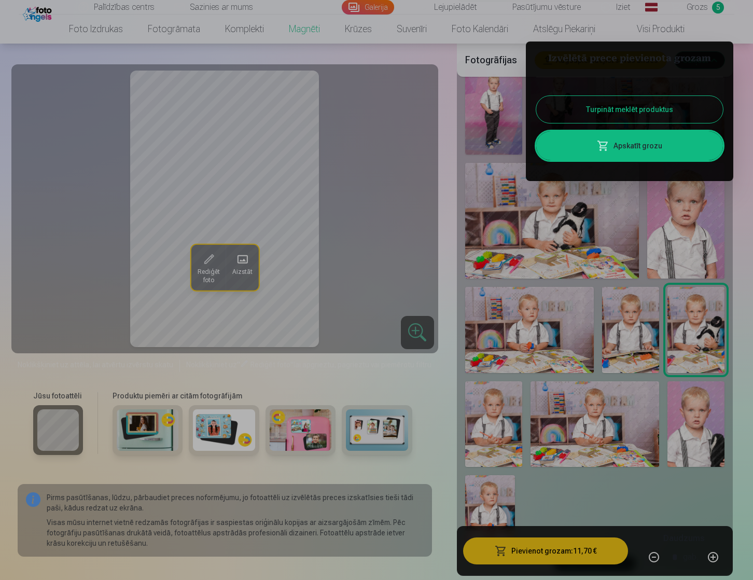
click at [641, 158] on link "Apskatīt grozu" at bounding box center [629, 145] width 187 height 29
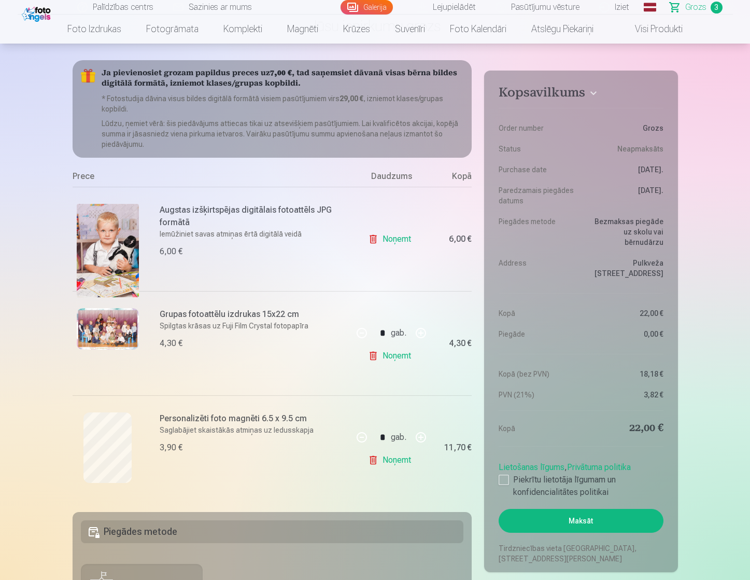
scroll to position [207, 0]
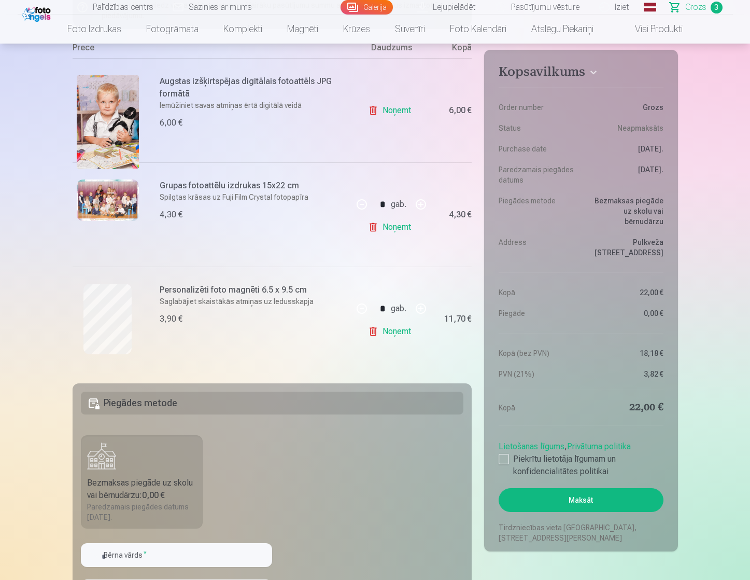
click at [505, 441] on link "Lietošanas līgums" at bounding box center [532, 446] width 66 height 10
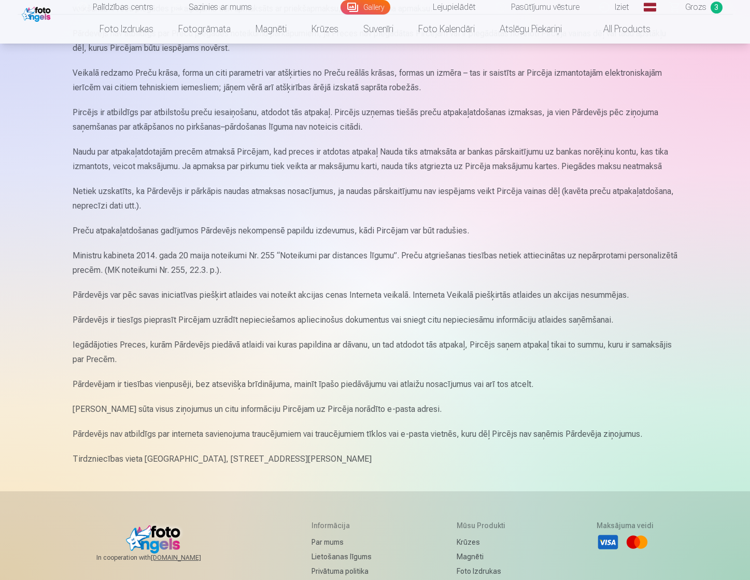
scroll to position [1176, 0]
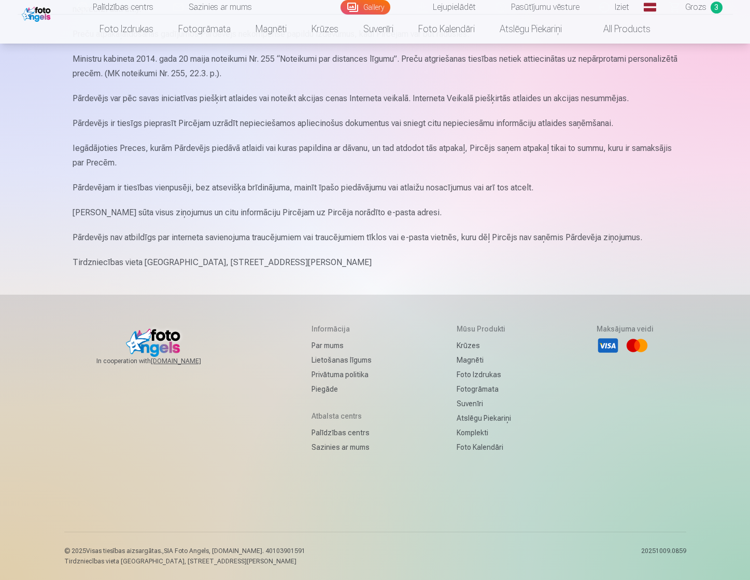
drag, startPoint x: 436, startPoint y: 395, endPoint x: 433, endPoint y: 365, distance: 30.2
click at [684, 5] on link "Grozs 3" at bounding box center [697, 7] width 73 height 15
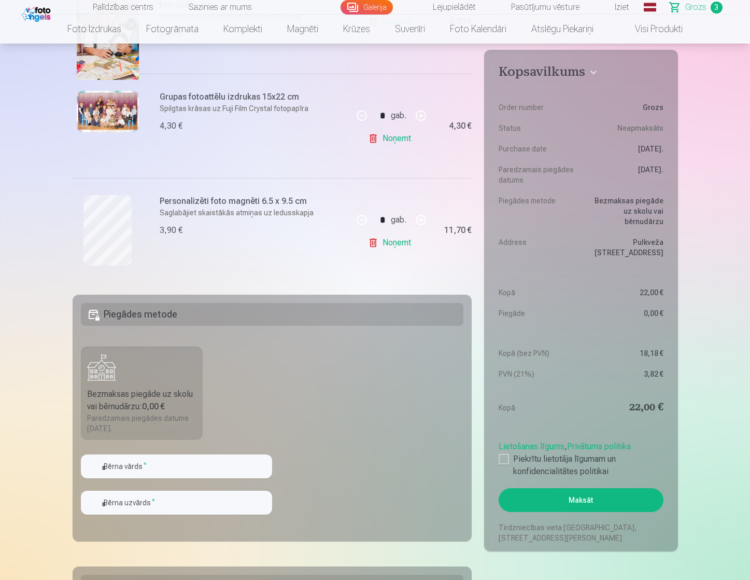
scroll to position [311, 0]
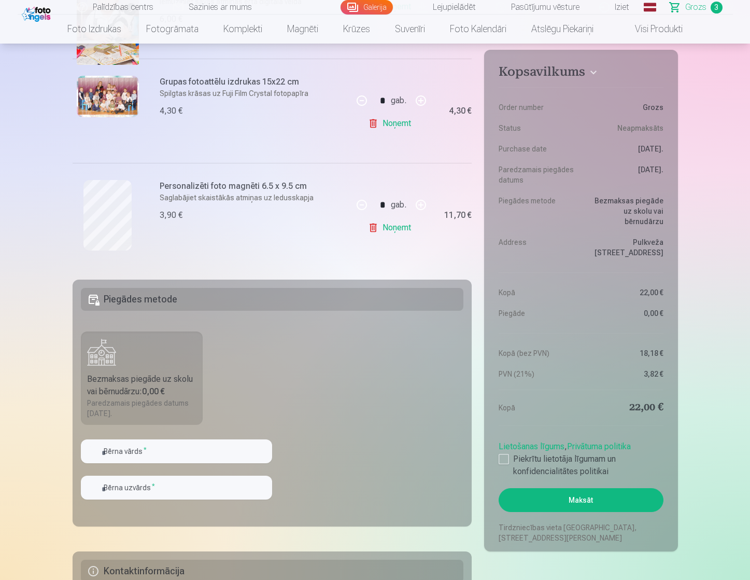
click at [180, 435] on fieldset "Piegādes metode Bezmaksas piegāde uz skolu vai bērnudārzu : 0,00 € Paredzamais …" at bounding box center [273, 402] width 400 height 247
click at [177, 447] on input "text" at bounding box center [176, 451] width 191 height 24
type input "*"
type input "**********"
type input "******"
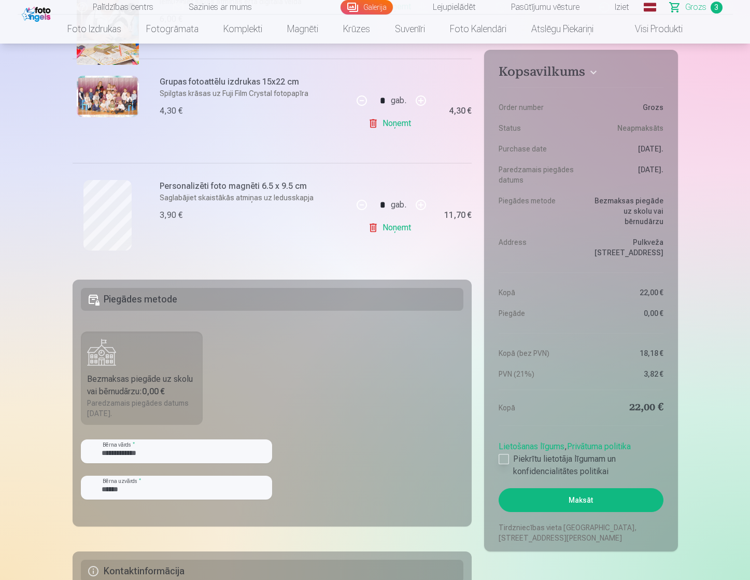
click at [503, 454] on div at bounding box center [504, 459] width 10 height 10
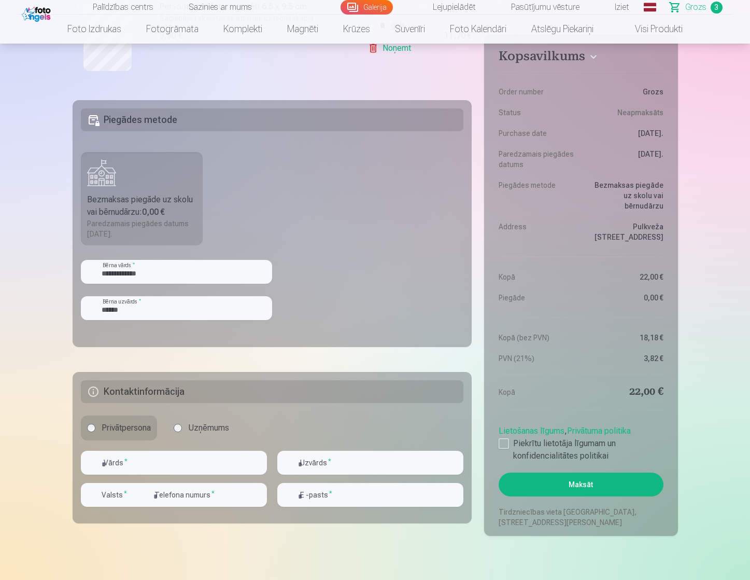
scroll to position [519, 0]
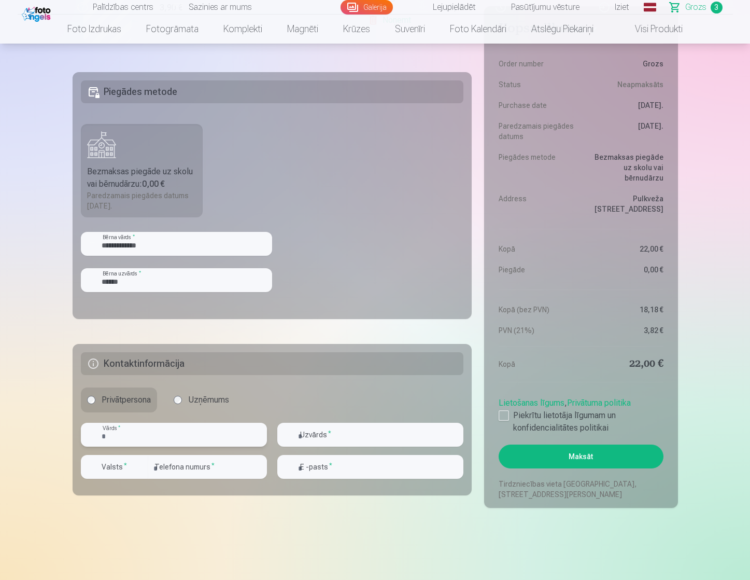
click at [177, 430] on input "text" at bounding box center [174, 435] width 186 height 24
type input "********"
type input "******"
type input "********"
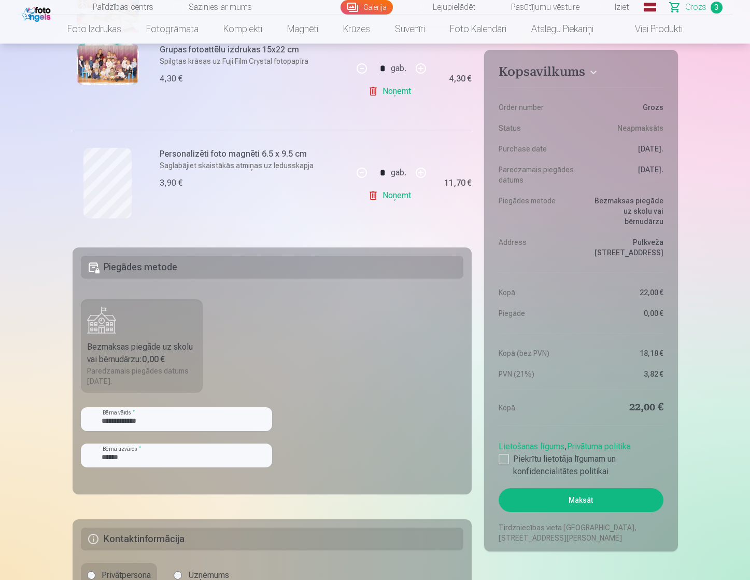
scroll to position [570, 0]
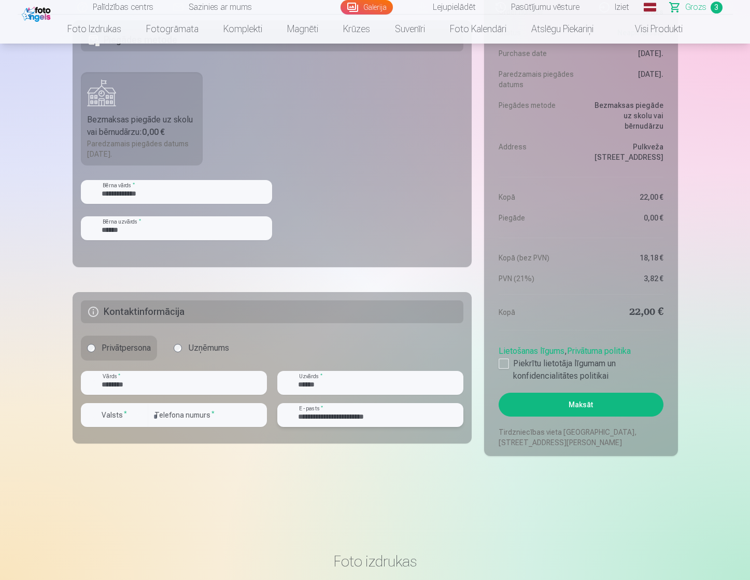
drag, startPoint x: 408, startPoint y: 417, endPoint x: 324, endPoint y: 414, distance: 84.1
click at [324, 414] on input "**********" at bounding box center [370, 415] width 186 height 24
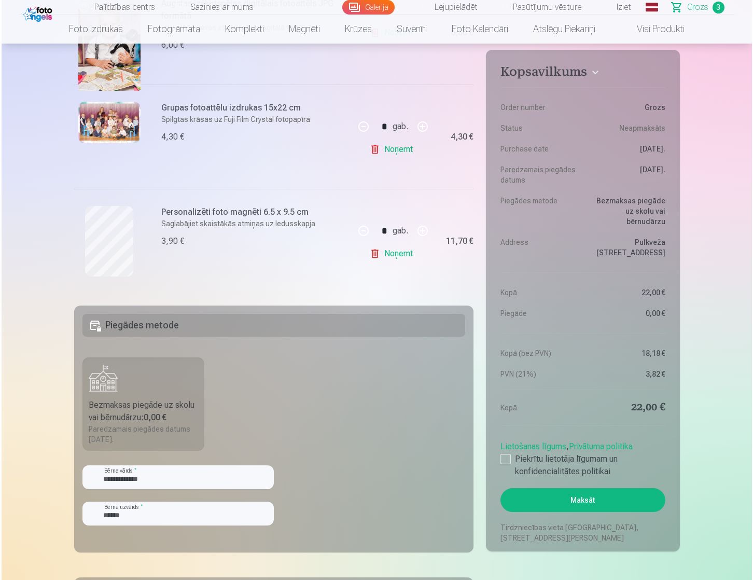
scroll to position [519, 0]
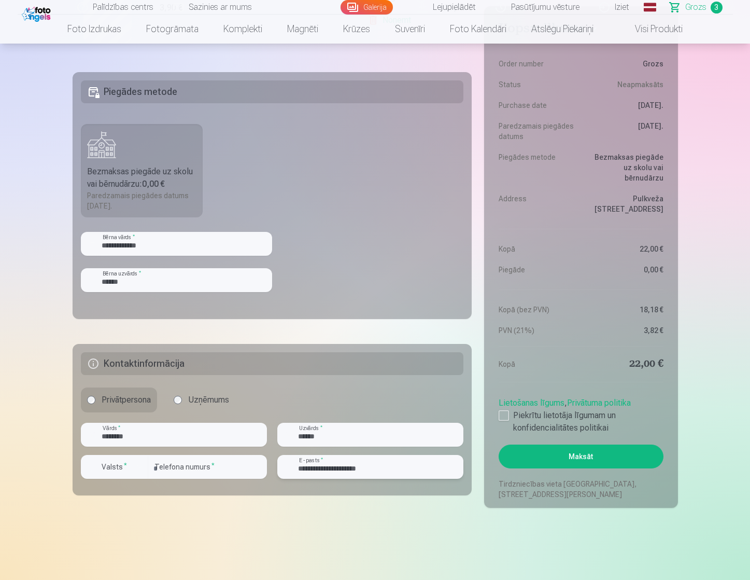
drag, startPoint x: 397, startPoint y: 468, endPoint x: 329, endPoint y: 466, distance: 68.0
click at [323, 465] on input "**********" at bounding box center [370, 467] width 186 height 24
type input "**********"
click at [587, 455] on button "Maksāt" at bounding box center [581, 456] width 164 height 24
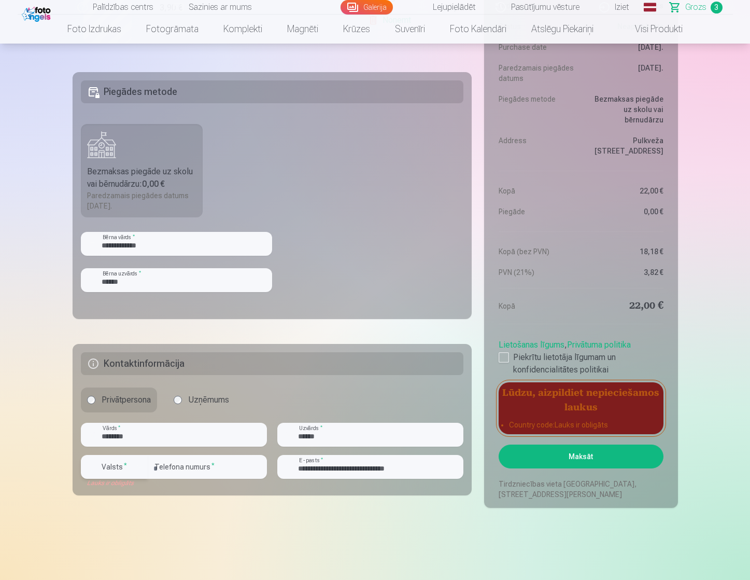
click at [128, 468] on label "Valsts *" at bounding box center [114, 466] width 34 height 10
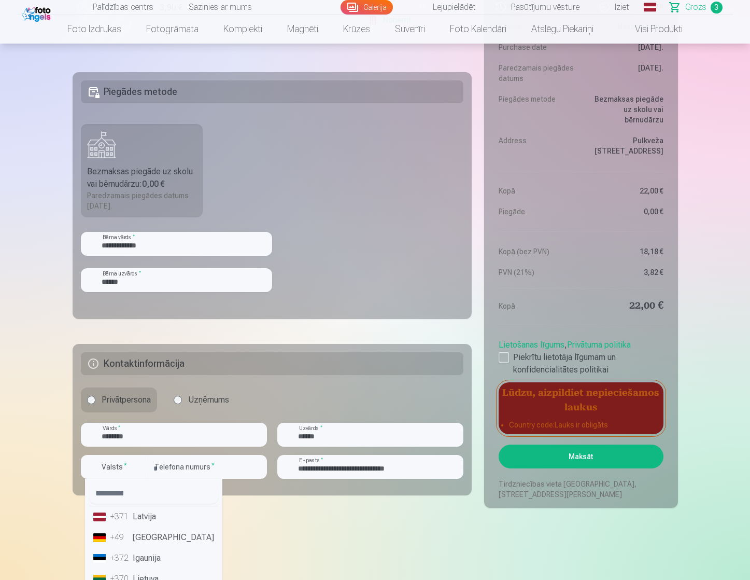
click at [134, 515] on li "+371 Latvija" at bounding box center [153, 516] width 129 height 21
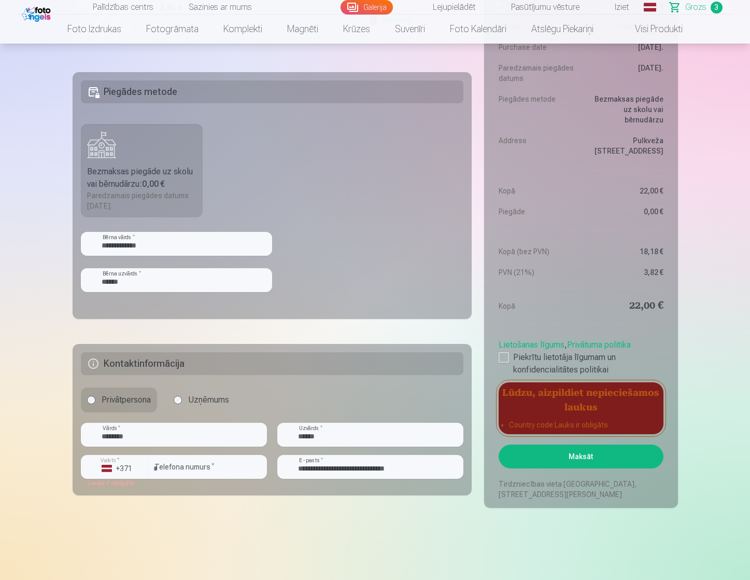
click at [568, 466] on button "Maksāt" at bounding box center [581, 456] width 164 height 24
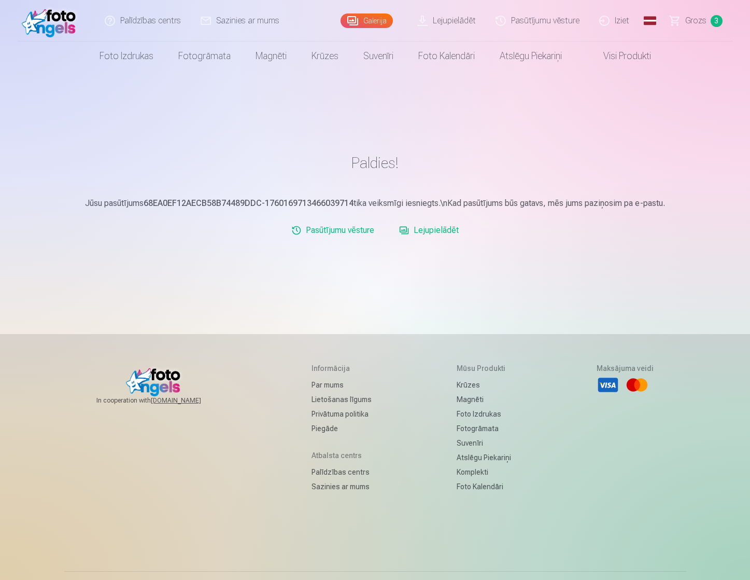
click at [439, 230] on link "Lejupielādēt" at bounding box center [429, 230] width 68 height 21
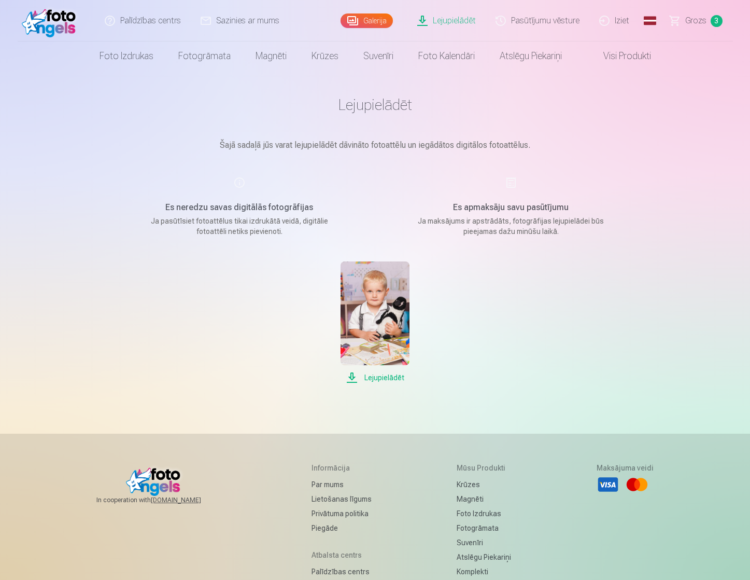
click at [392, 325] on img at bounding box center [375, 313] width 69 height 104
click at [461, 145] on p "Šajā sadaļā jūs varat lejupielādēt dāvināto fotoattēlu un iegādātos digitālos f…" at bounding box center [375, 145] width 519 height 12
click at [458, 20] on link "Lejupielādēt" at bounding box center [447, 20] width 78 height 41
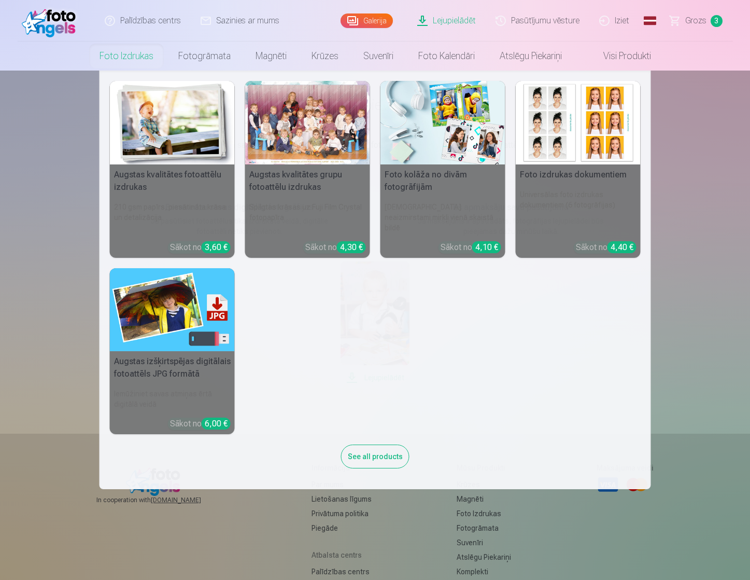
click at [175, 284] on img at bounding box center [172, 309] width 125 height 83
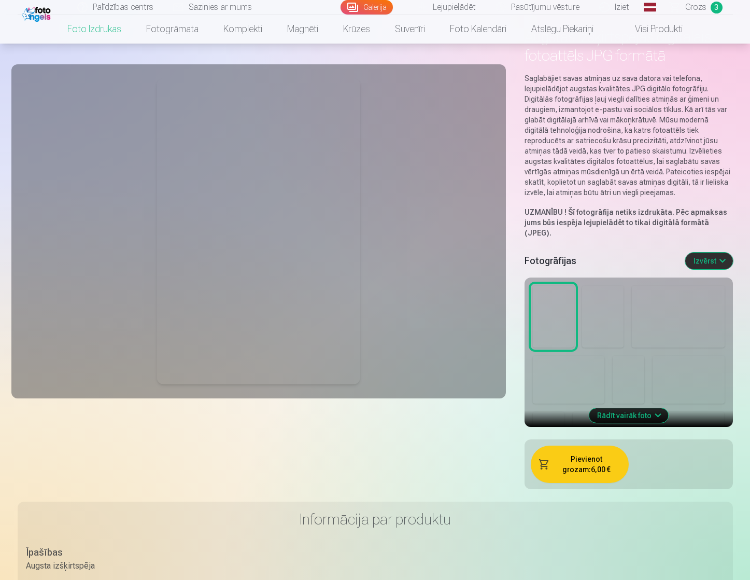
scroll to position [104, 0]
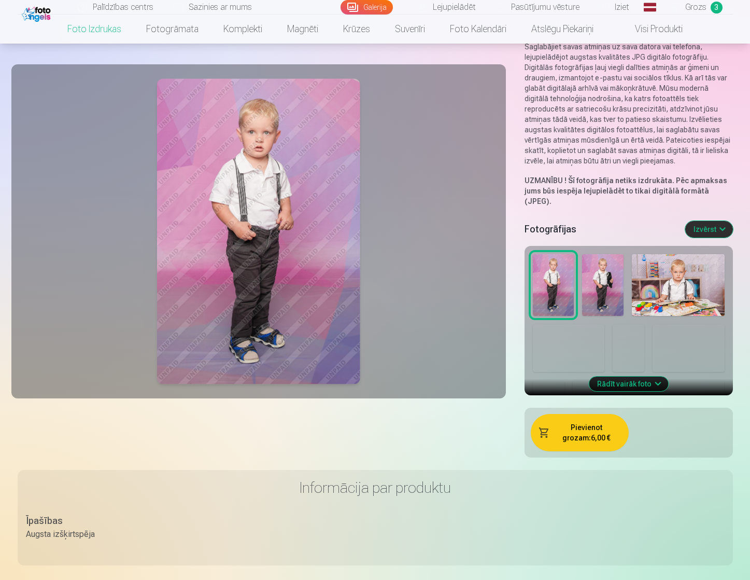
click at [623, 332] on img at bounding box center [629, 348] width 32 height 48
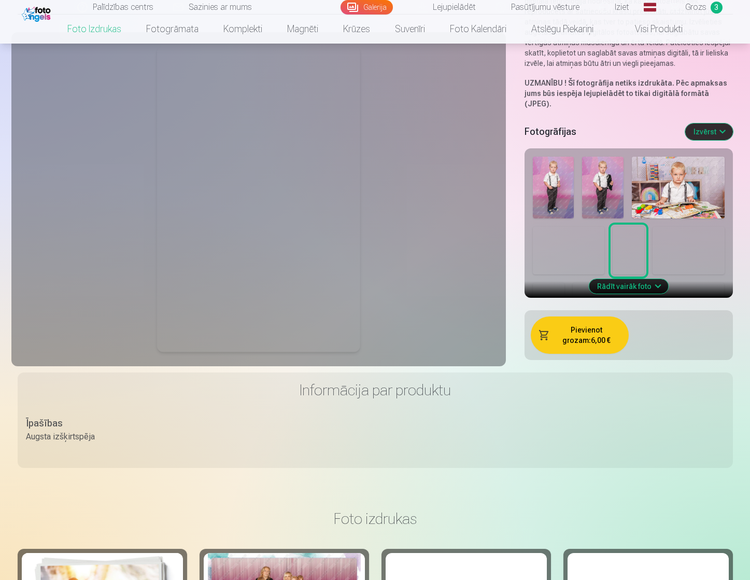
scroll to position [207, 0]
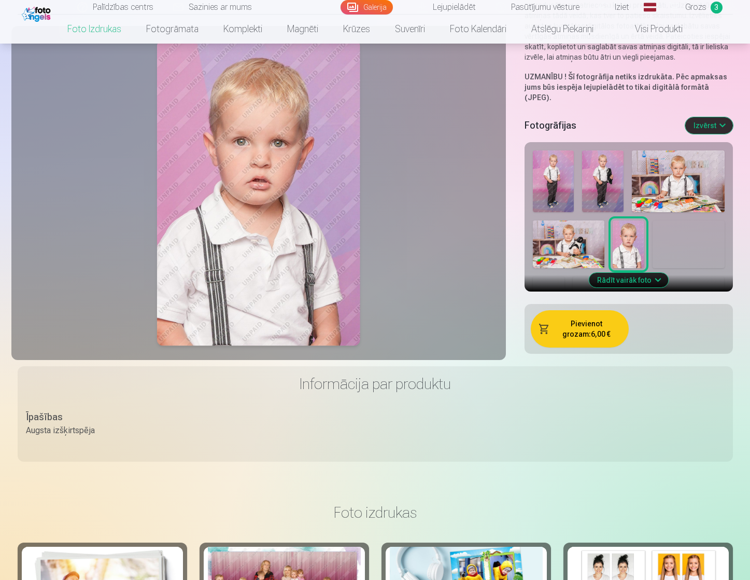
click at [633, 273] on button "Rādīt vairāk foto" at bounding box center [628, 280] width 79 height 15
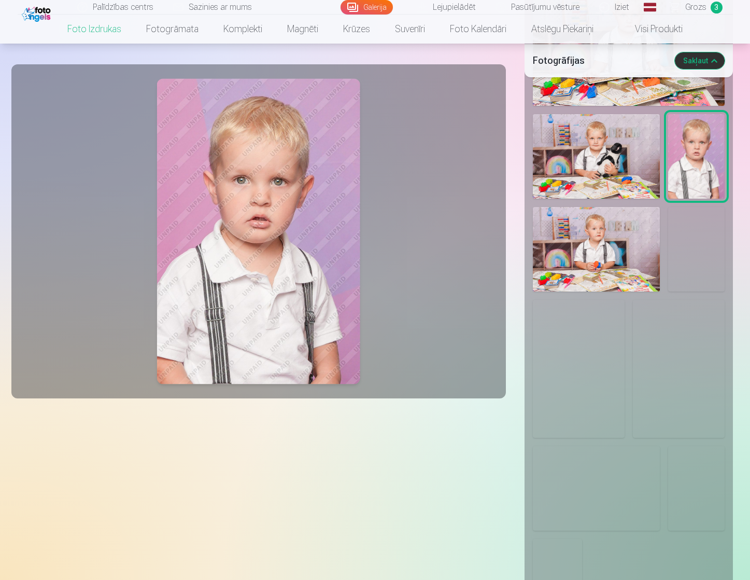
scroll to position [467, 0]
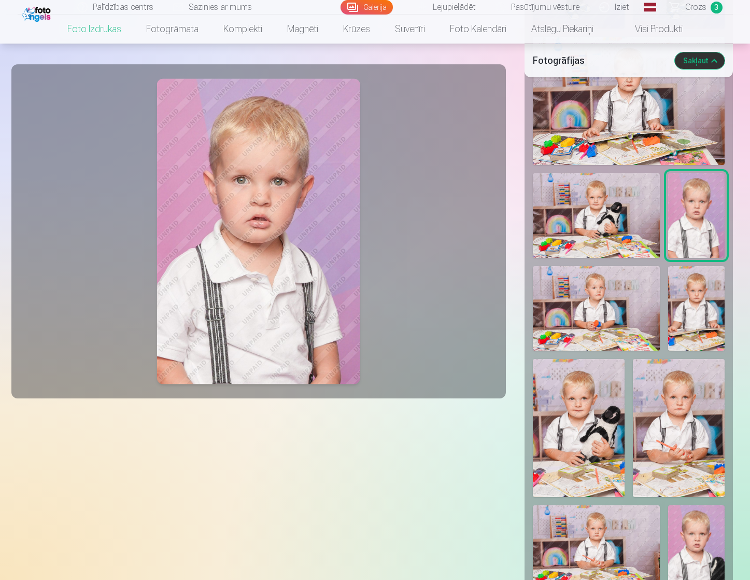
click at [690, 289] on img at bounding box center [696, 308] width 57 height 85
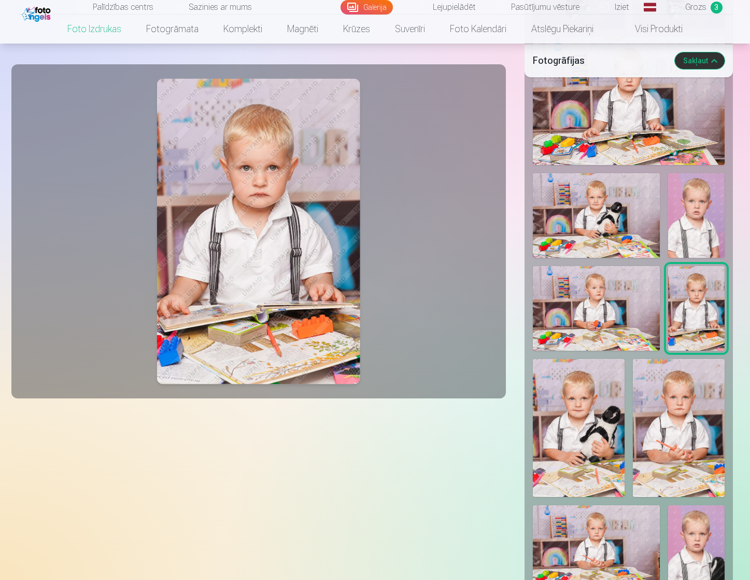
click at [684, 391] on img at bounding box center [679, 428] width 92 height 138
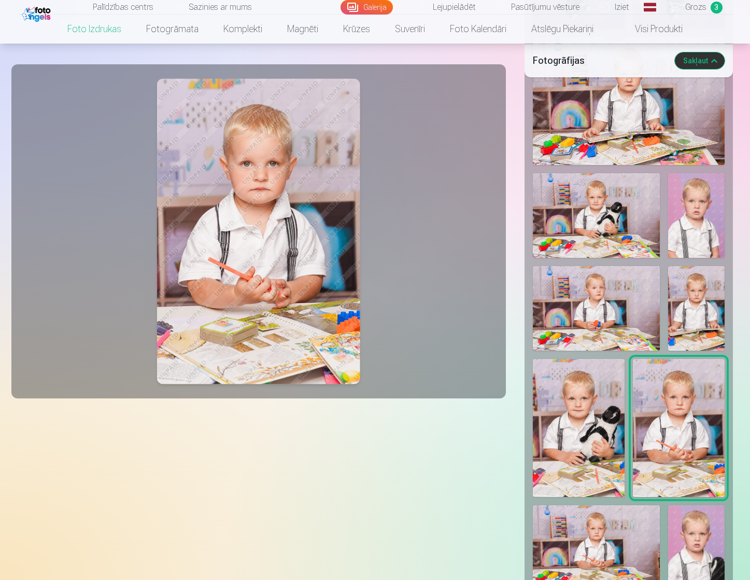
click at [592, 408] on img at bounding box center [579, 428] width 92 height 138
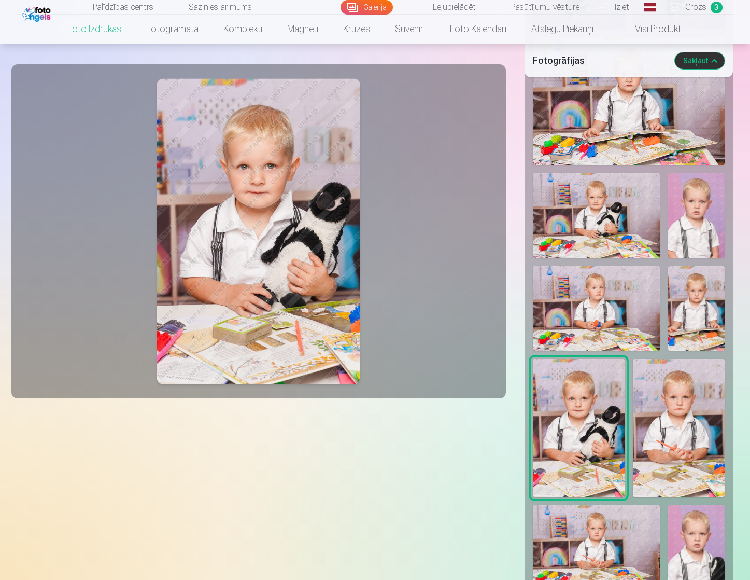
click at [412, 165] on div at bounding box center [259, 231] width 482 height 321
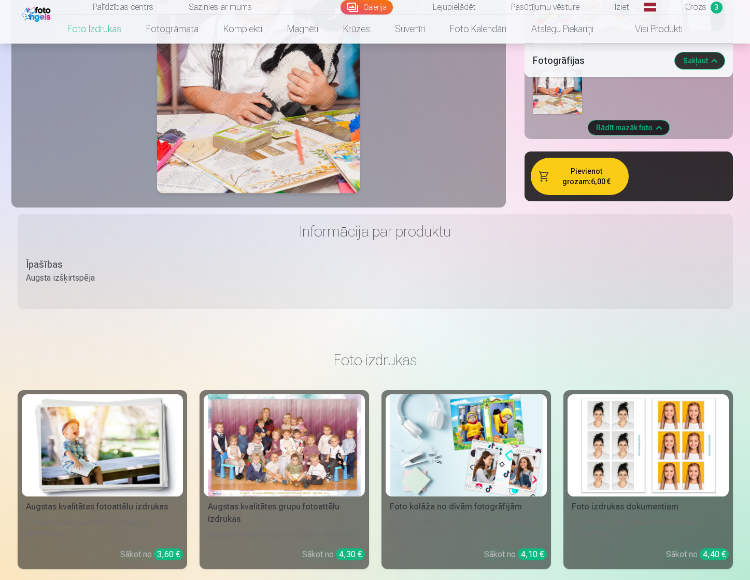
scroll to position [1037, 0]
